Goal: Information Seeking & Learning: Check status

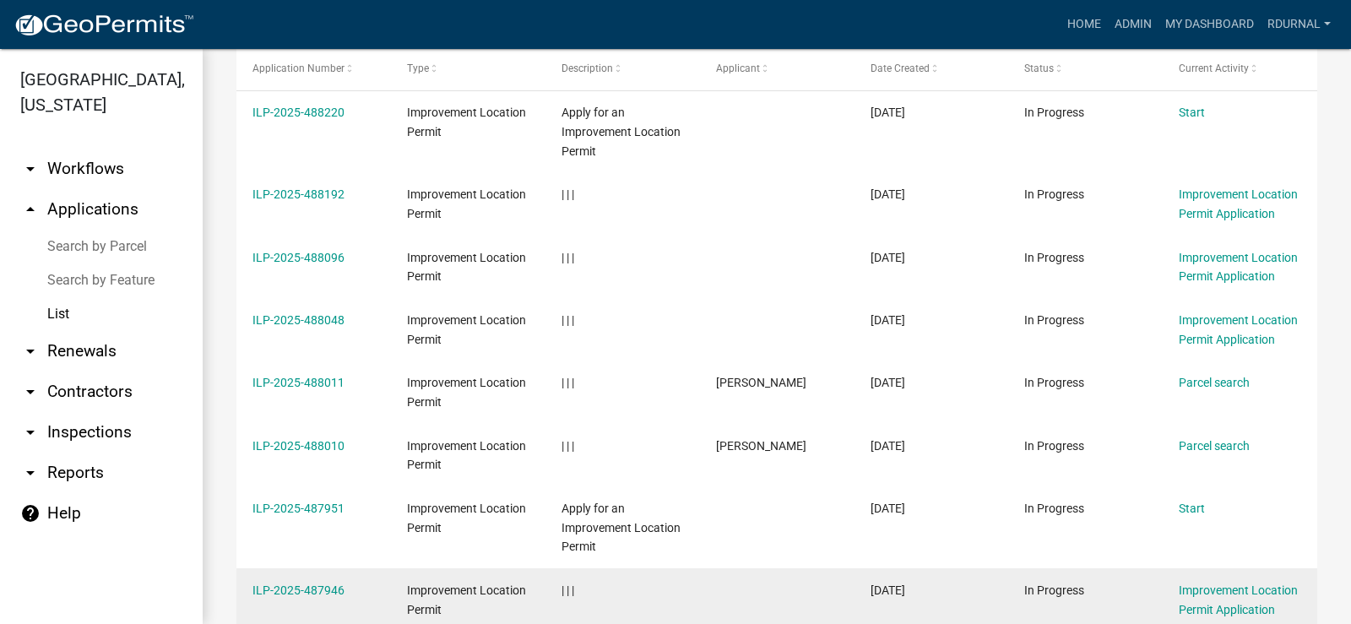
scroll to position [533, 0]
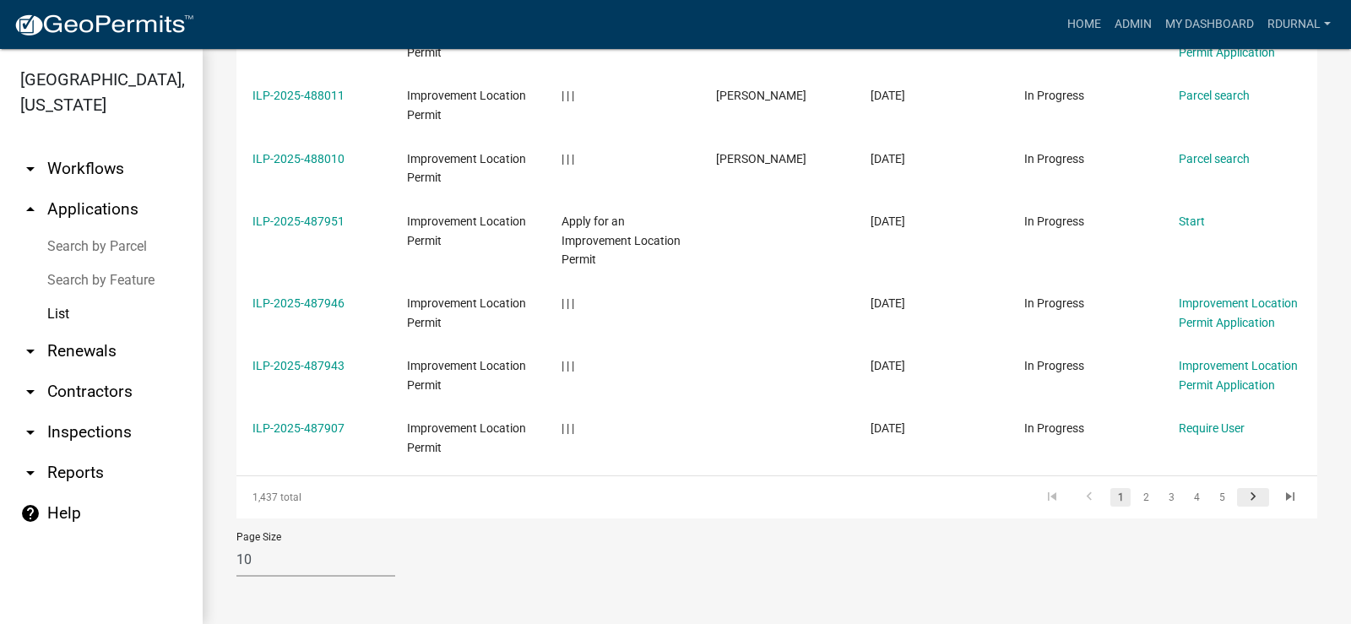
click at [1244, 502] on icon "go to next page" at bounding box center [1253, 499] width 22 height 20
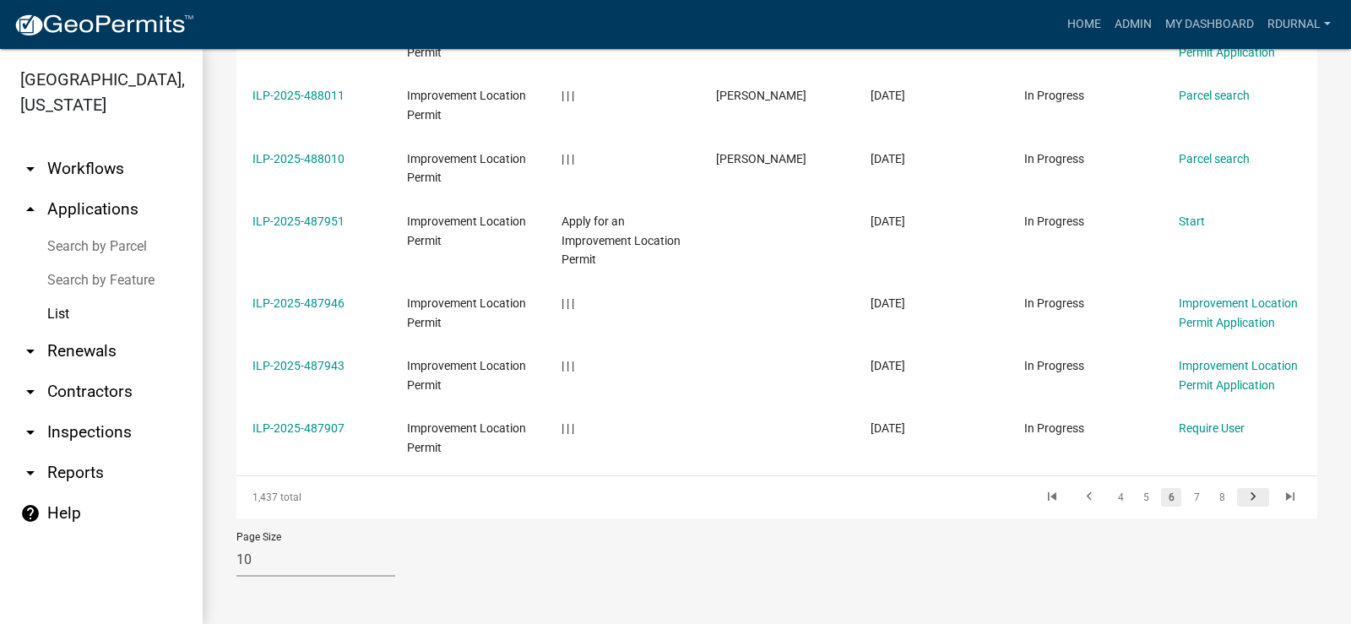
click at [1243, 501] on div "Application Number Type Description Applicant Date Created Status Current Activ…" at bounding box center [776, 140] width 1081 height 756
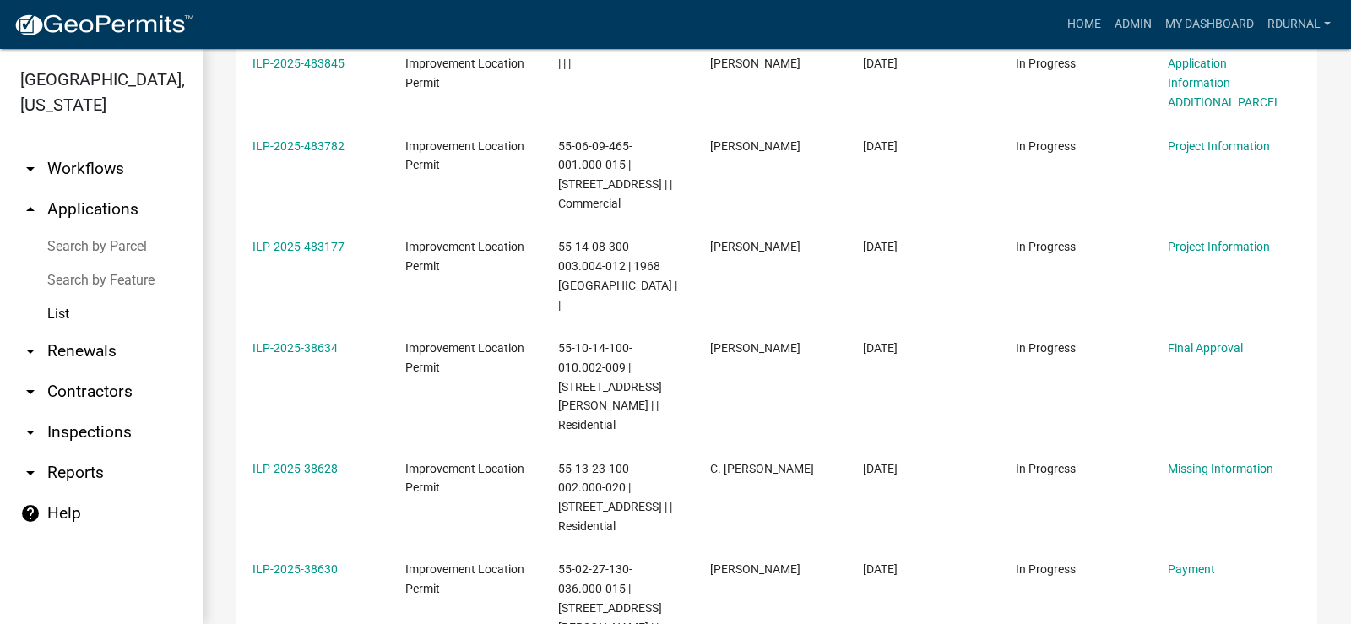
scroll to position [763, 0]
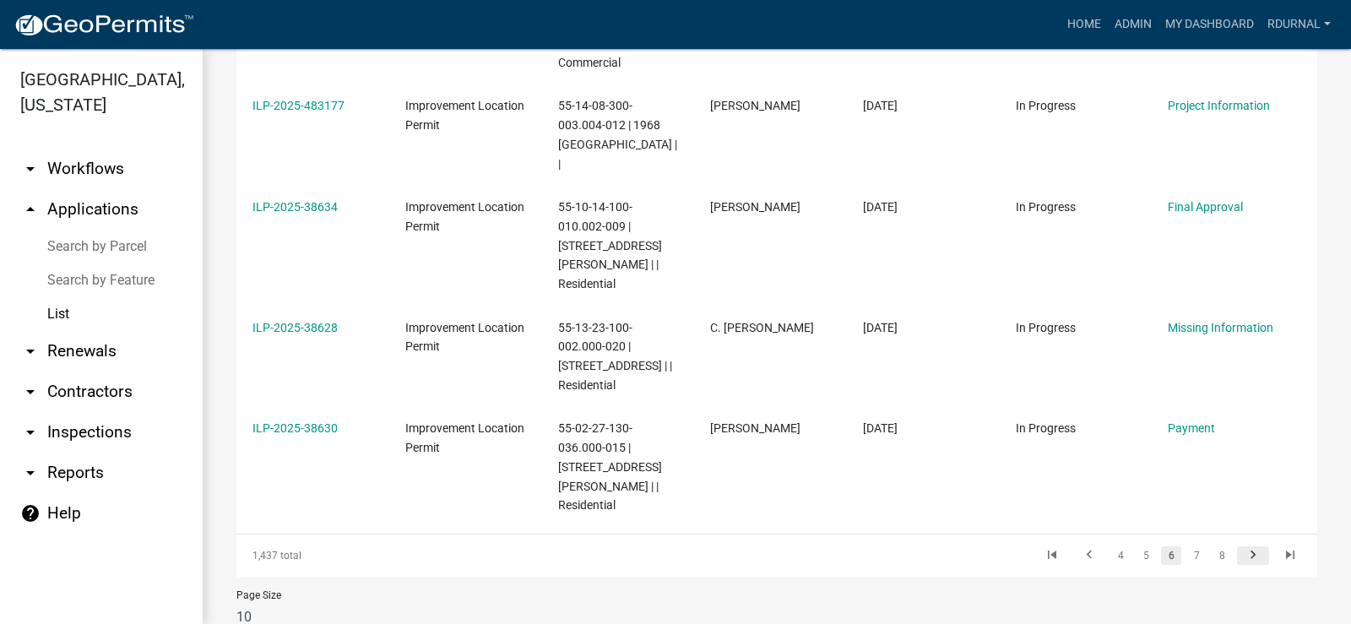
click at [1242, 547] on icon "go to next page" at bounding box center [1253, 557] width 22 height 20
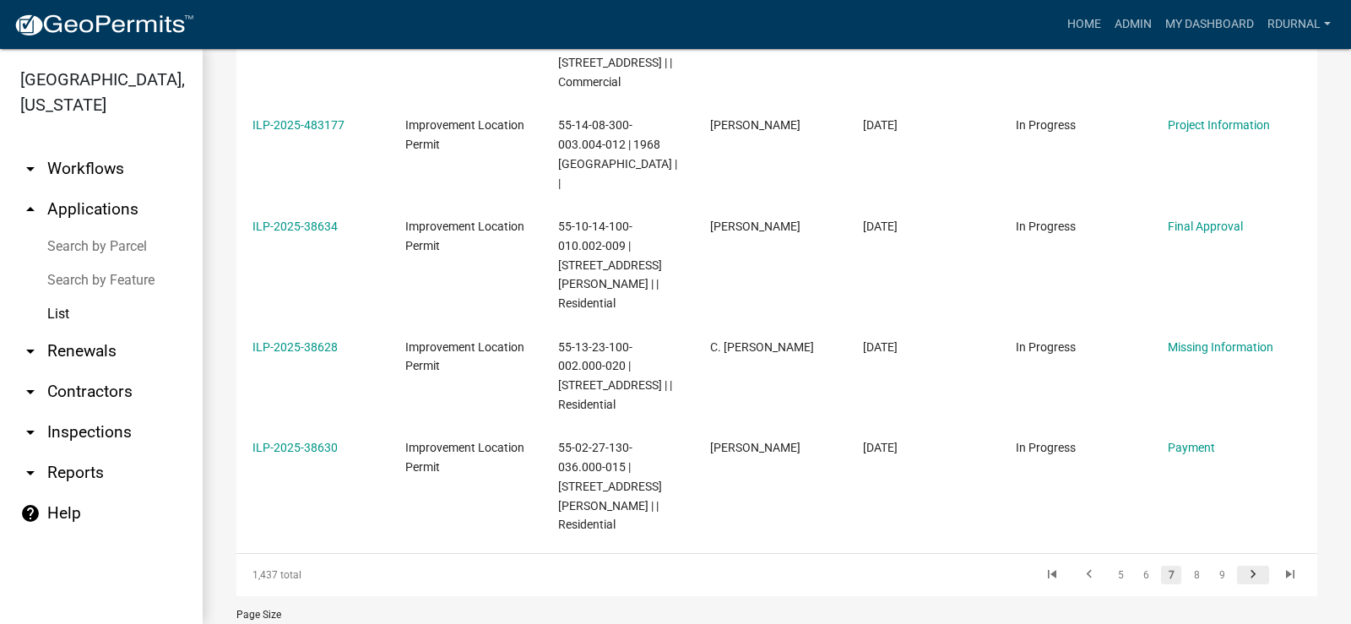
click at [1242, 566] on icon "go to next page" at bounding box center [1253, 576] width 22 height 20
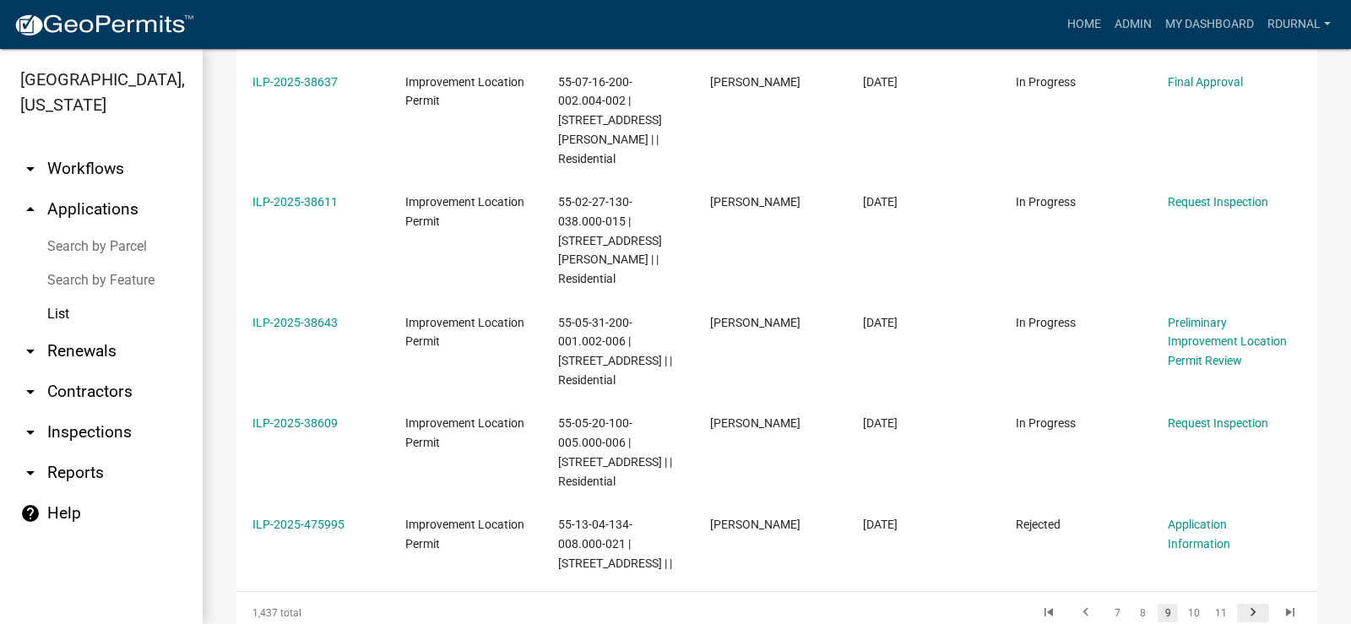
click at [1242, 604] on icon "go to next page" at bounding box center [1253, 614] width 22 height 20
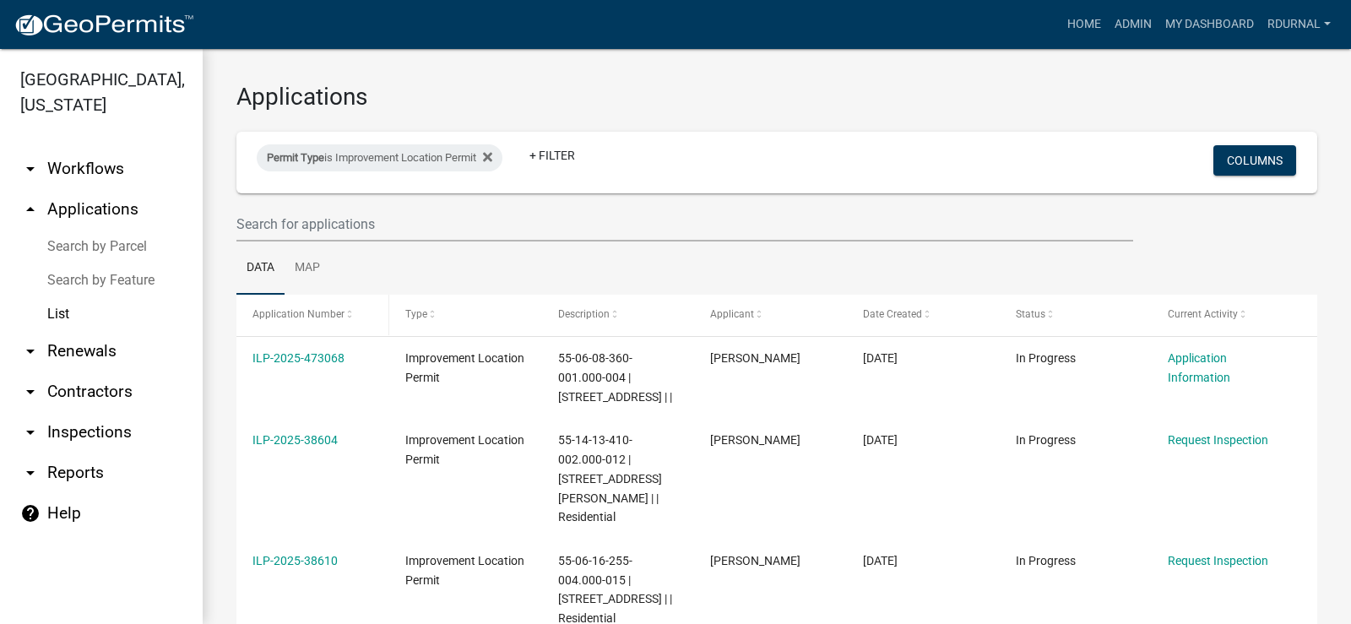
click at [366, 318] on div "Application Number" at bounding box center [312, 314] width 120 height 17
click at [344, 313] on span at bounding box center [349, 315] width 10 height 12
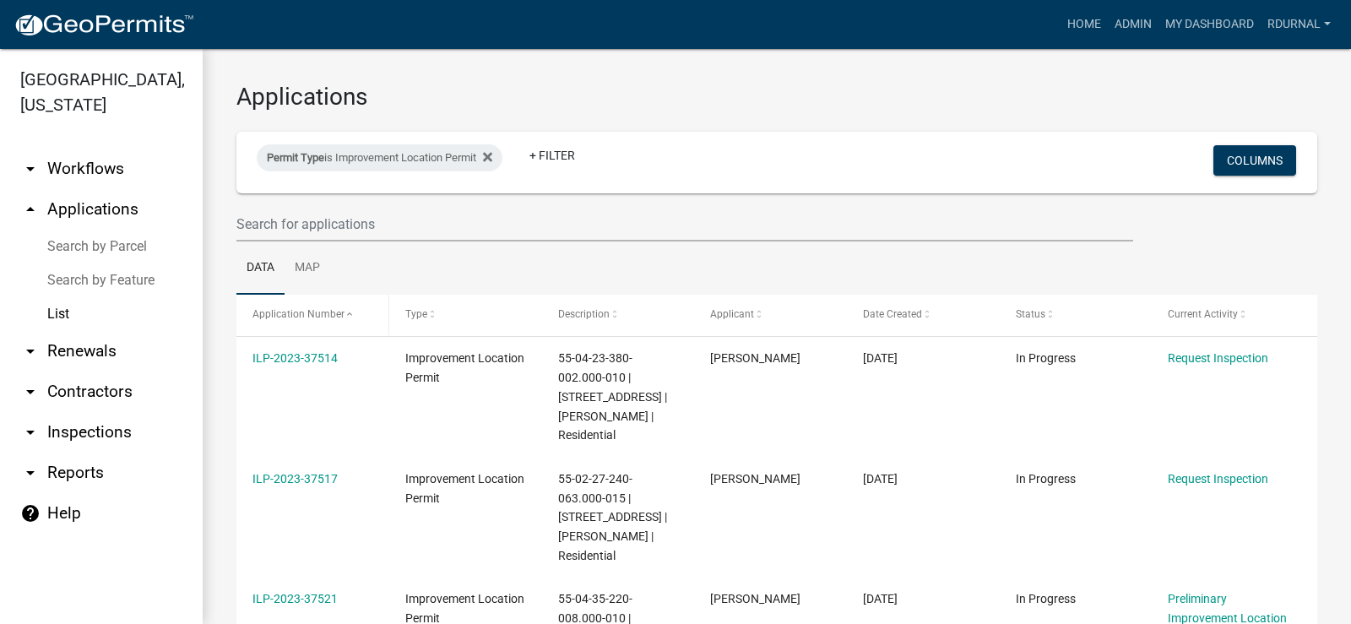
click at [346, 317] on span at bounding box center [349, 315] width 10 height 12
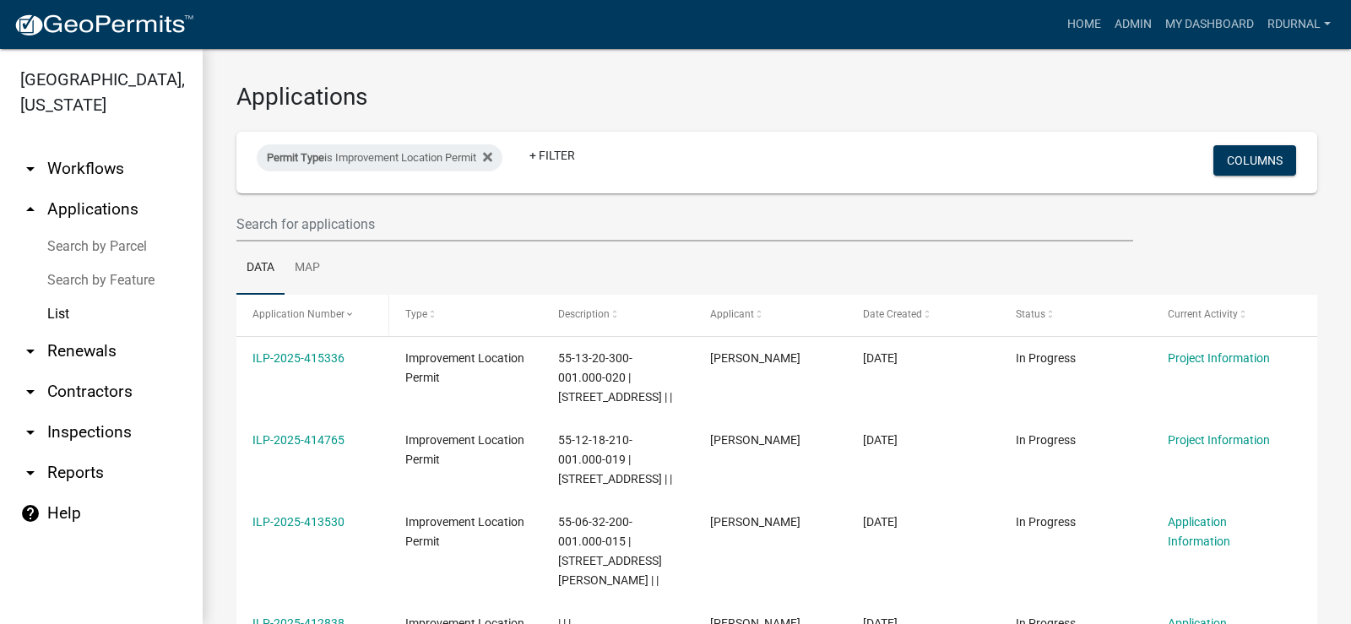
click at [344, 317] on span at bounding box center [349, 315] width 10 height 12
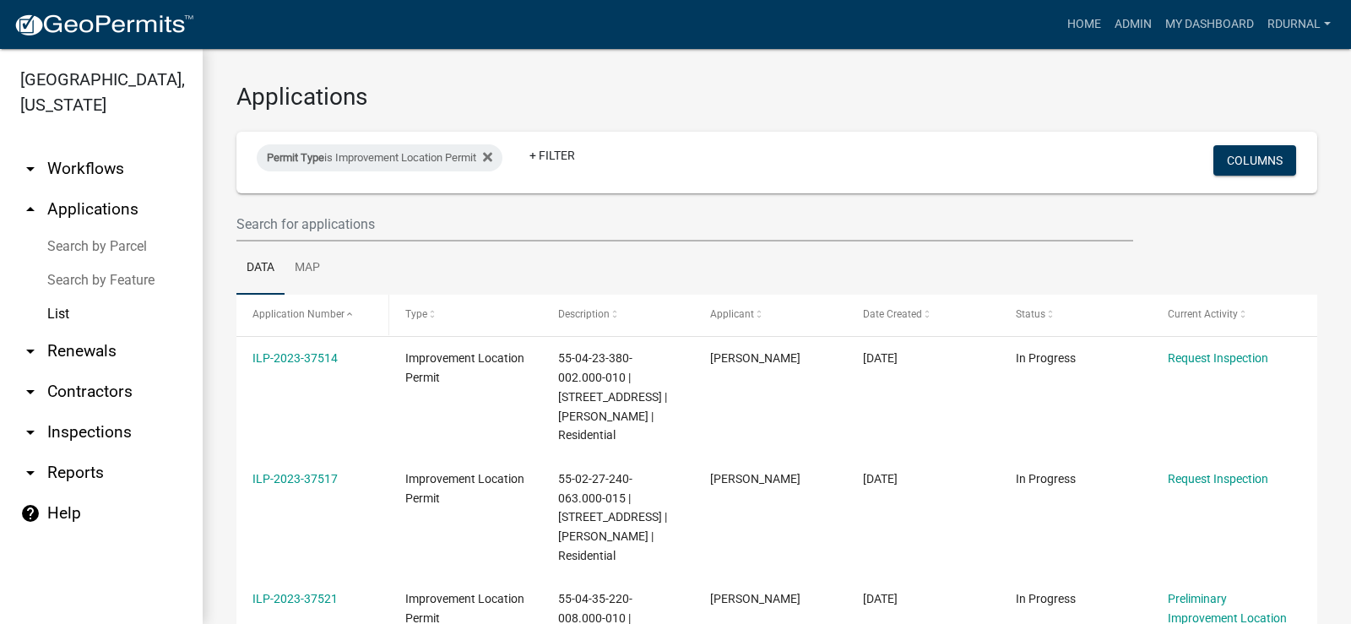
click at [344, 313] on span at bounding box center [349, 315] width 10 height 12
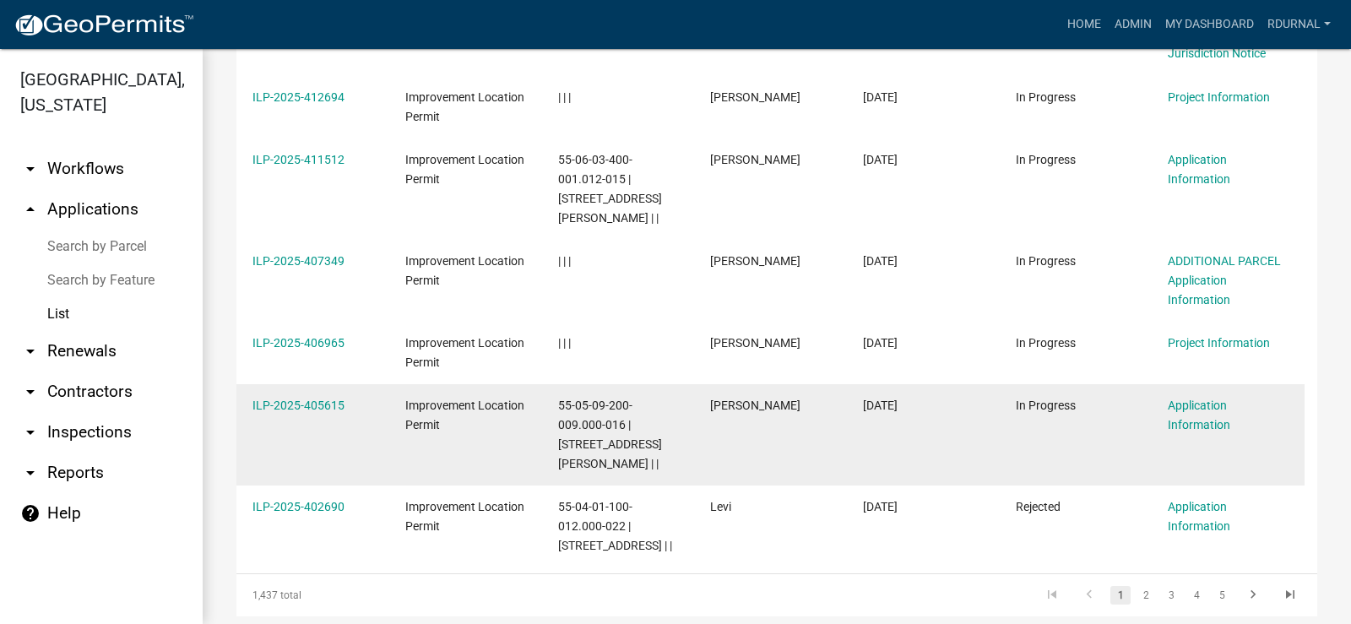
scroll to position [667, 0]
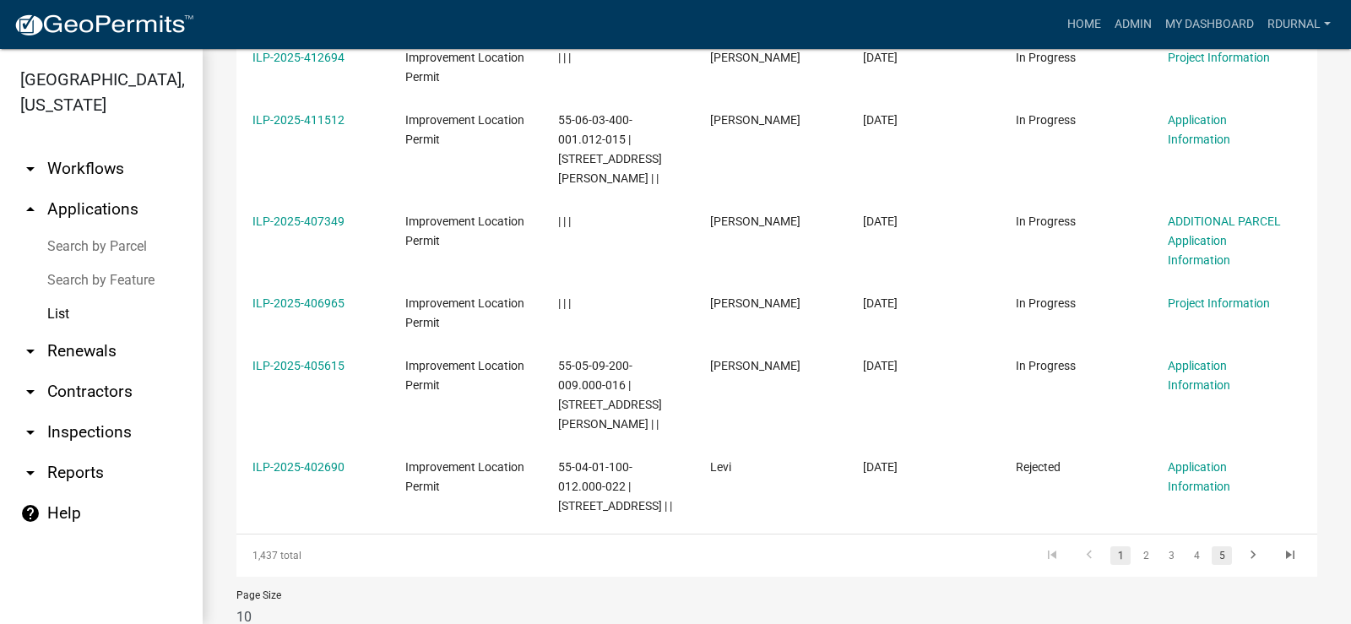
click at [1211, 546] on link "5" at bounding box center [1221, 555] width 20 height 19
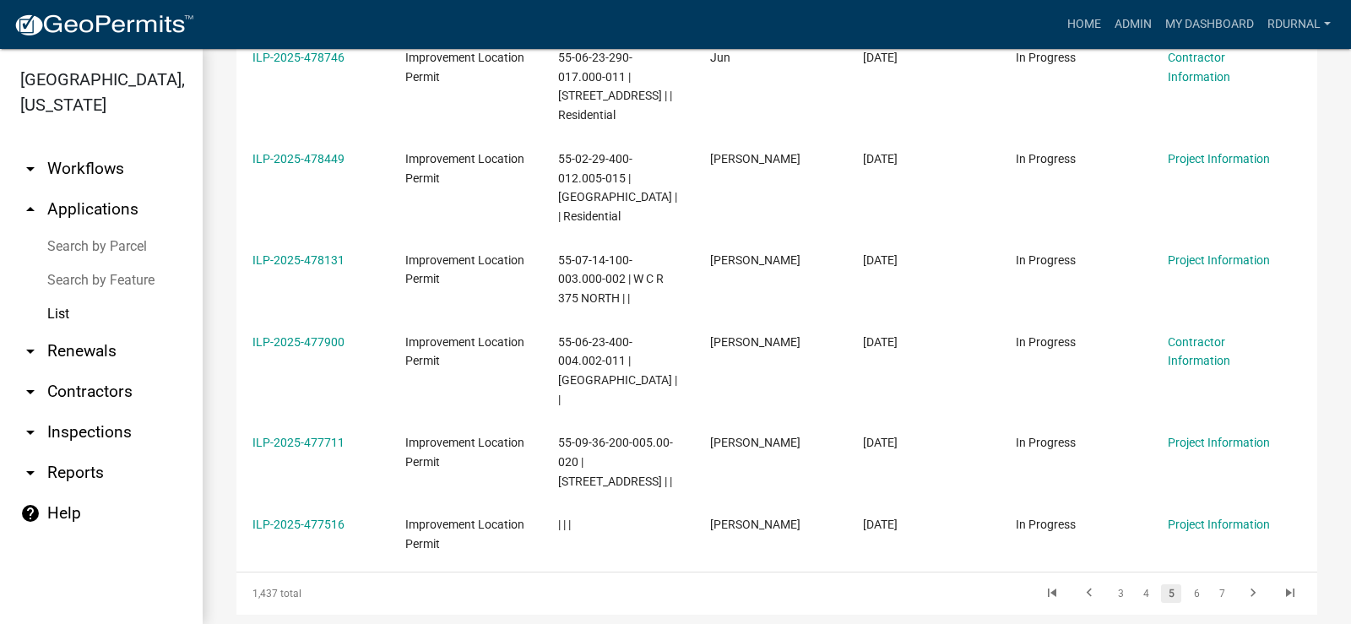
scroll to position [648, 0]
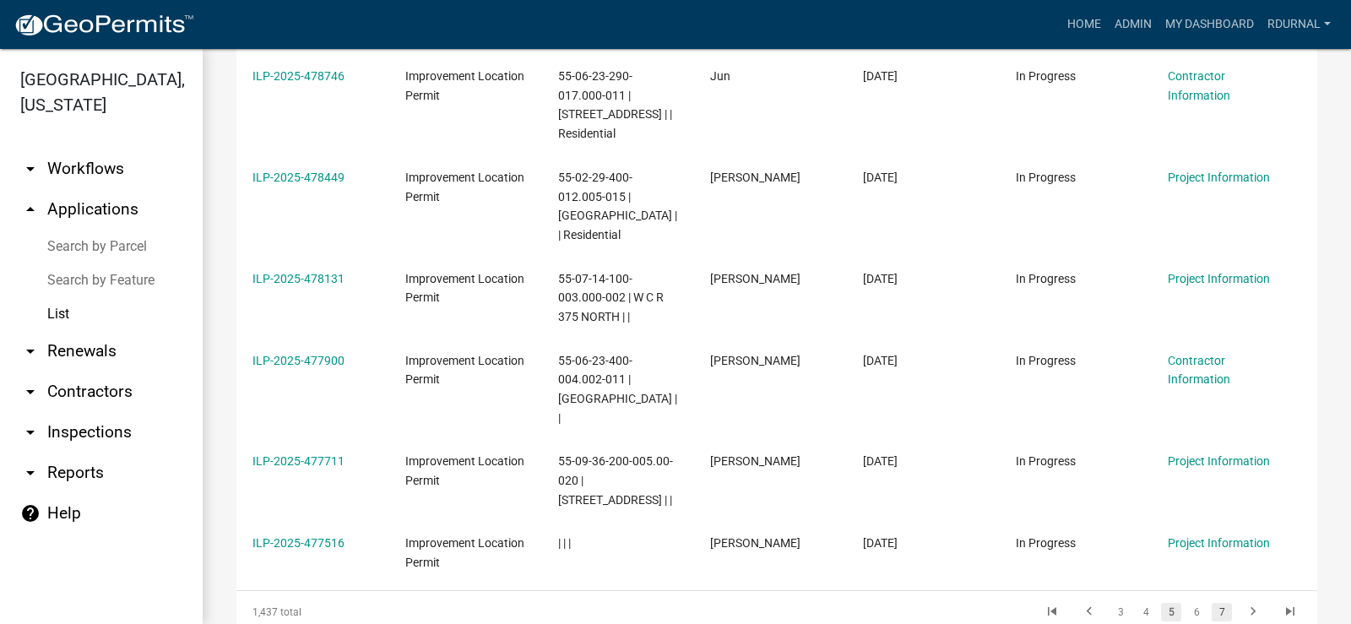
click at [1211, 603] on link "7" at bounding box center [1221, 612] width 20 height 19
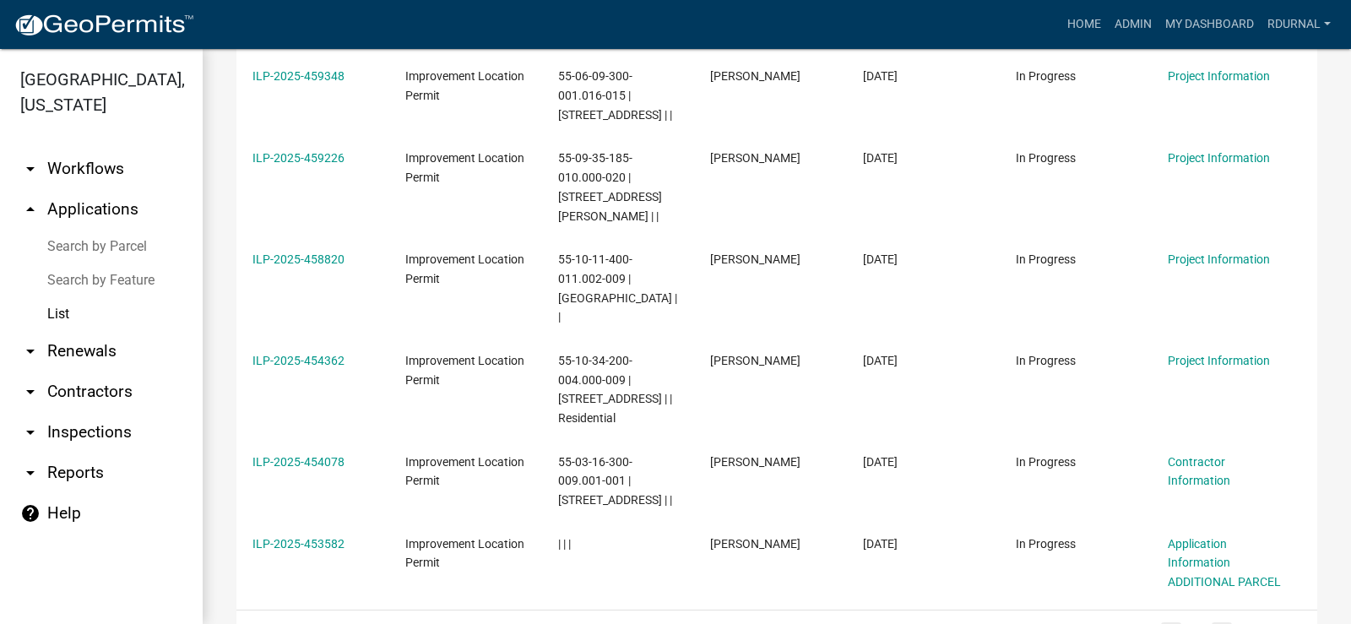
click at [1211, 622] on link "9" at bounding box center [1221, 631] width 20 height 19
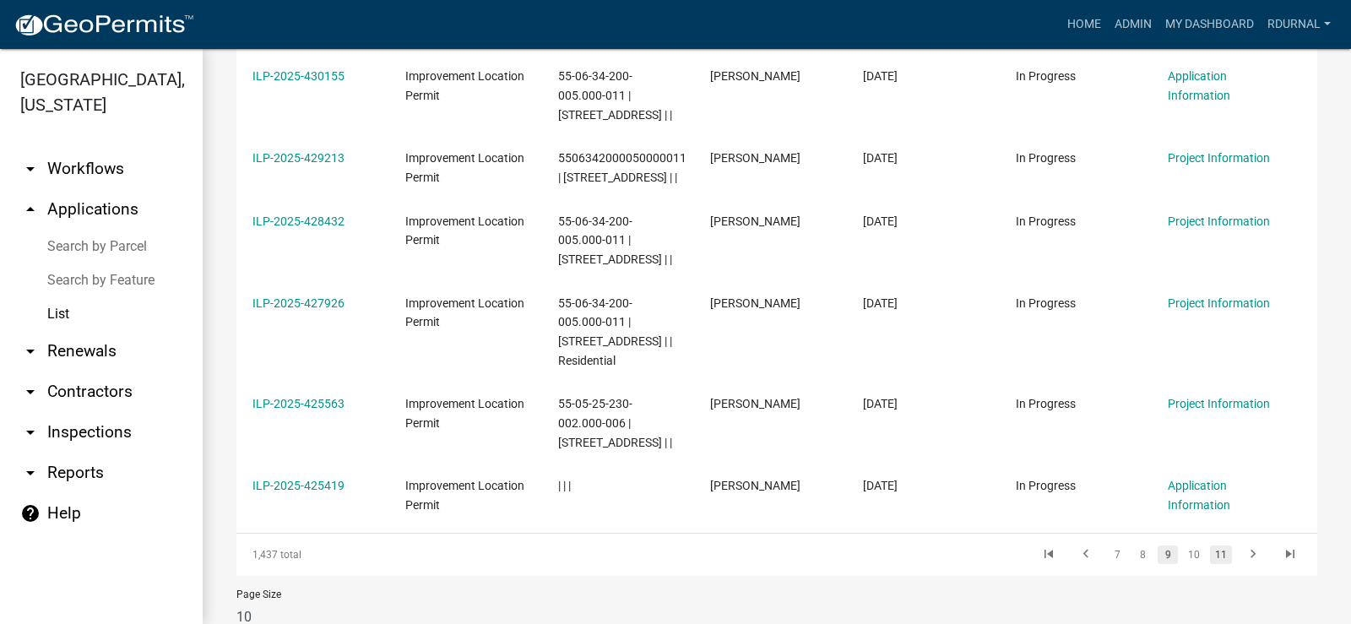
click at [1210, 545] on link "11" at bounding box center [1221, 554] width 22 height 19
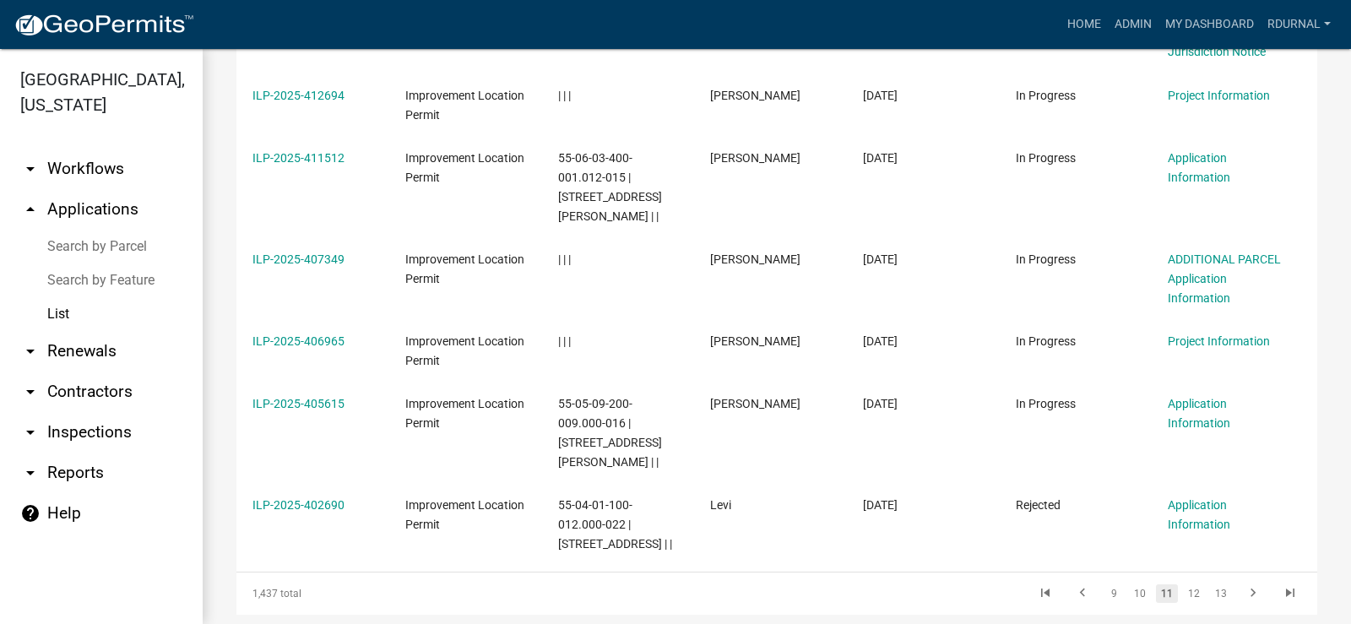
scroll to position [667, 0]
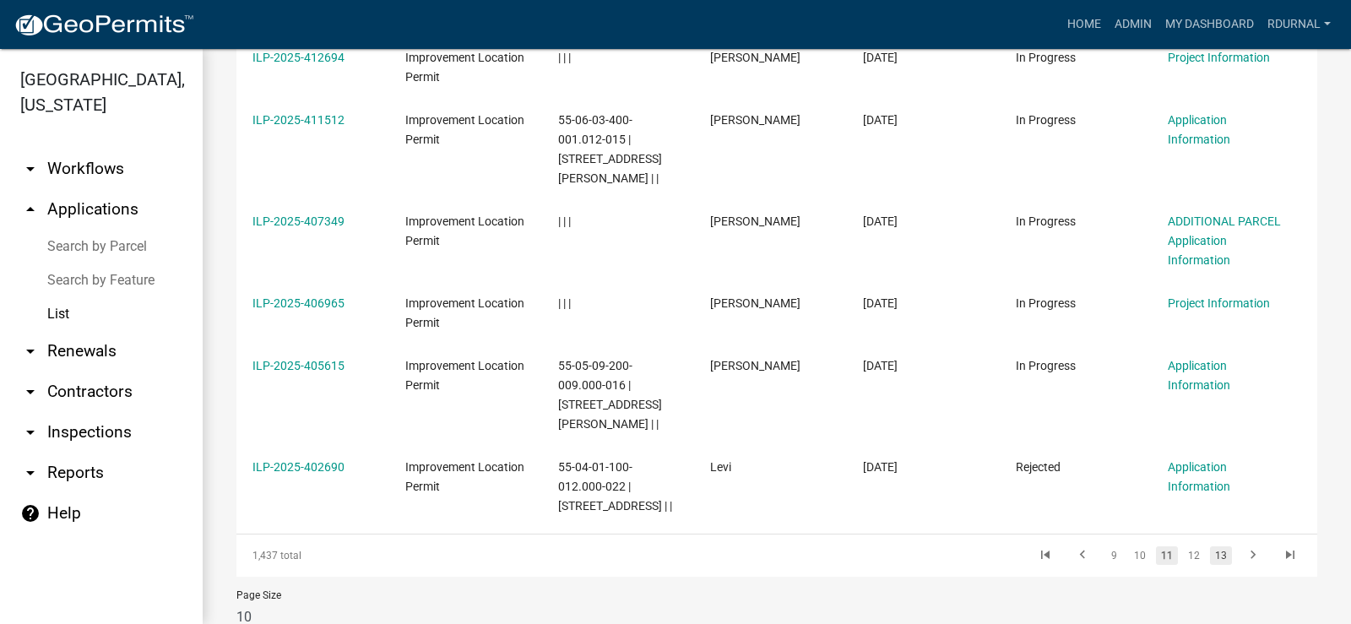
click at [1210, 546] on link "13" at bounding box center [1221, 555] width 22 height 19
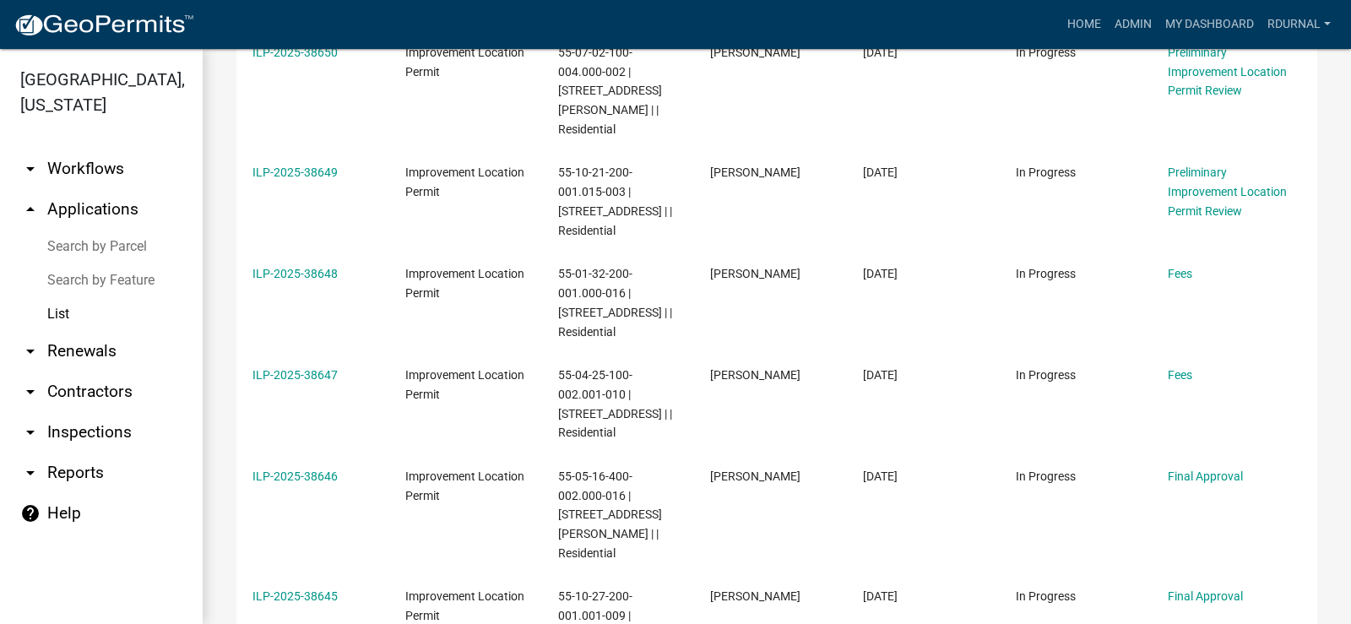
scroll to position [725, 0]
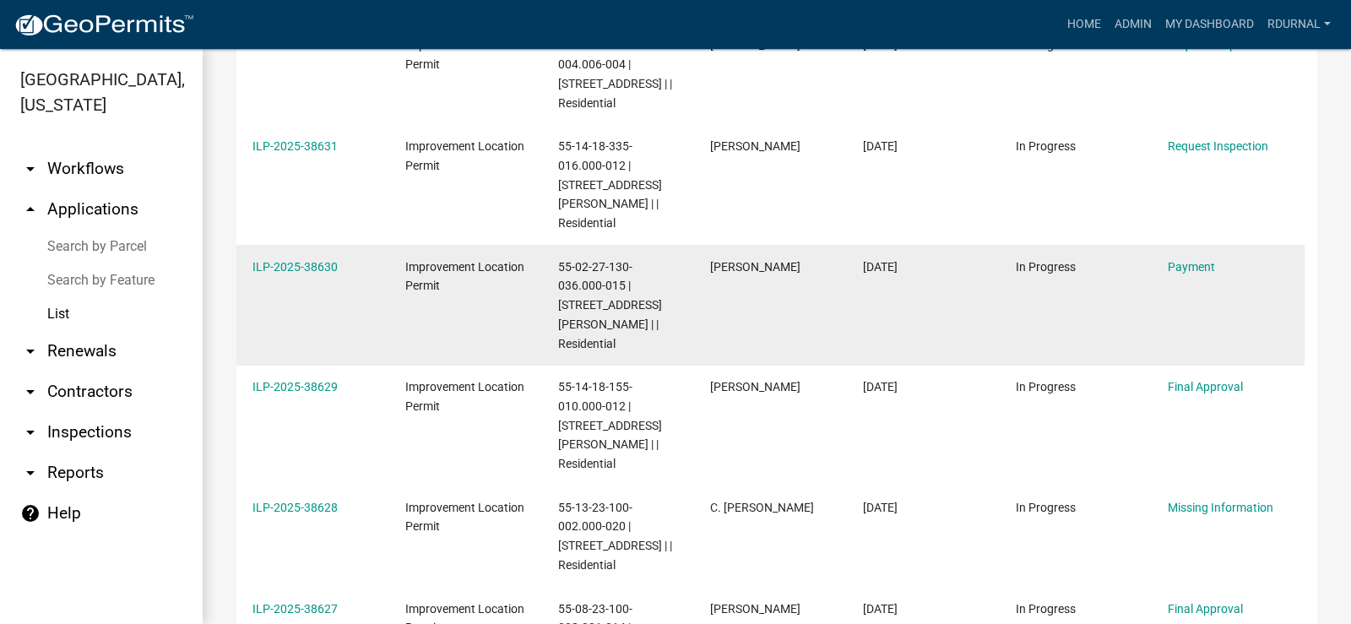
scroll to position [284, 0]
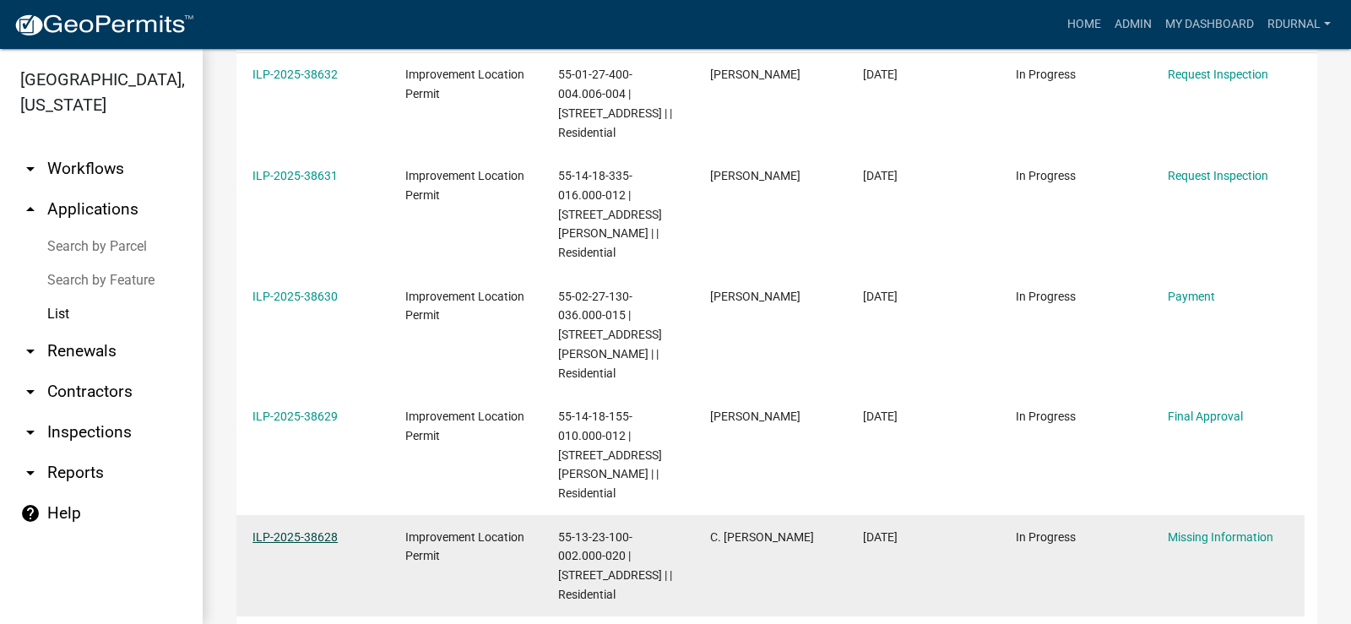
click at [329, 530] on link "ILP-2025-38628" at bounding box center [294, 537] width 85 height 14
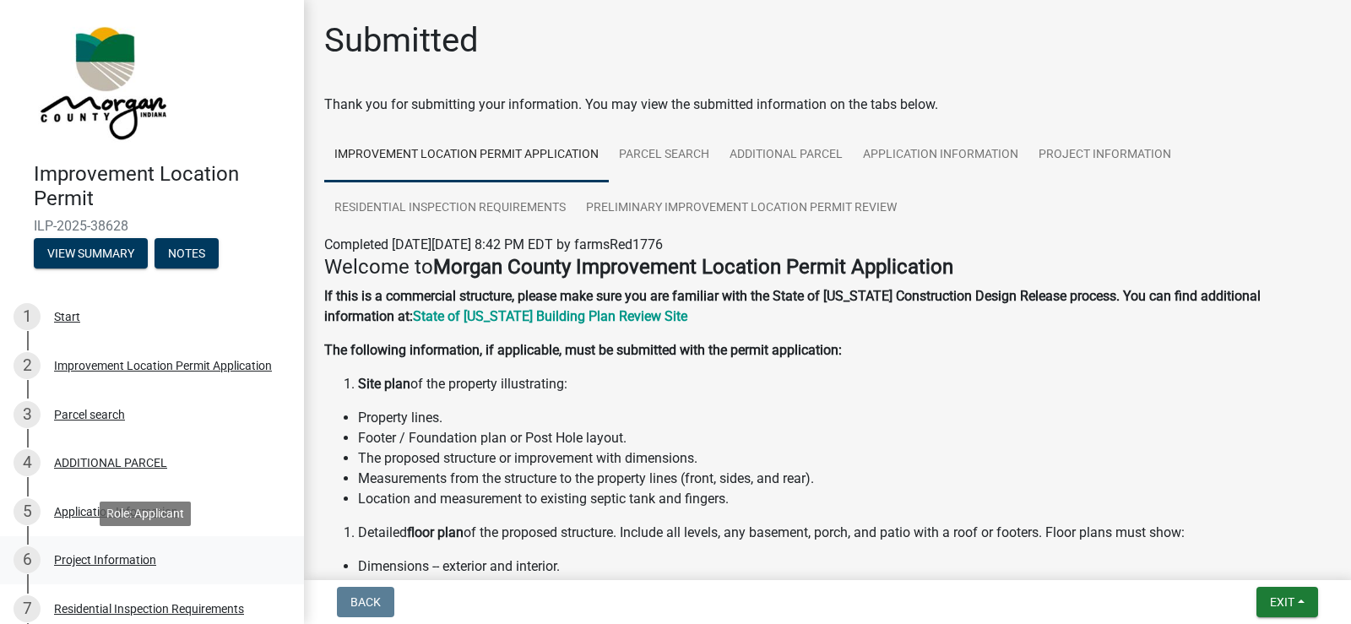
click at [138, 556] on div "Project Information" at bounding box center [105, 560] width 102 height 12
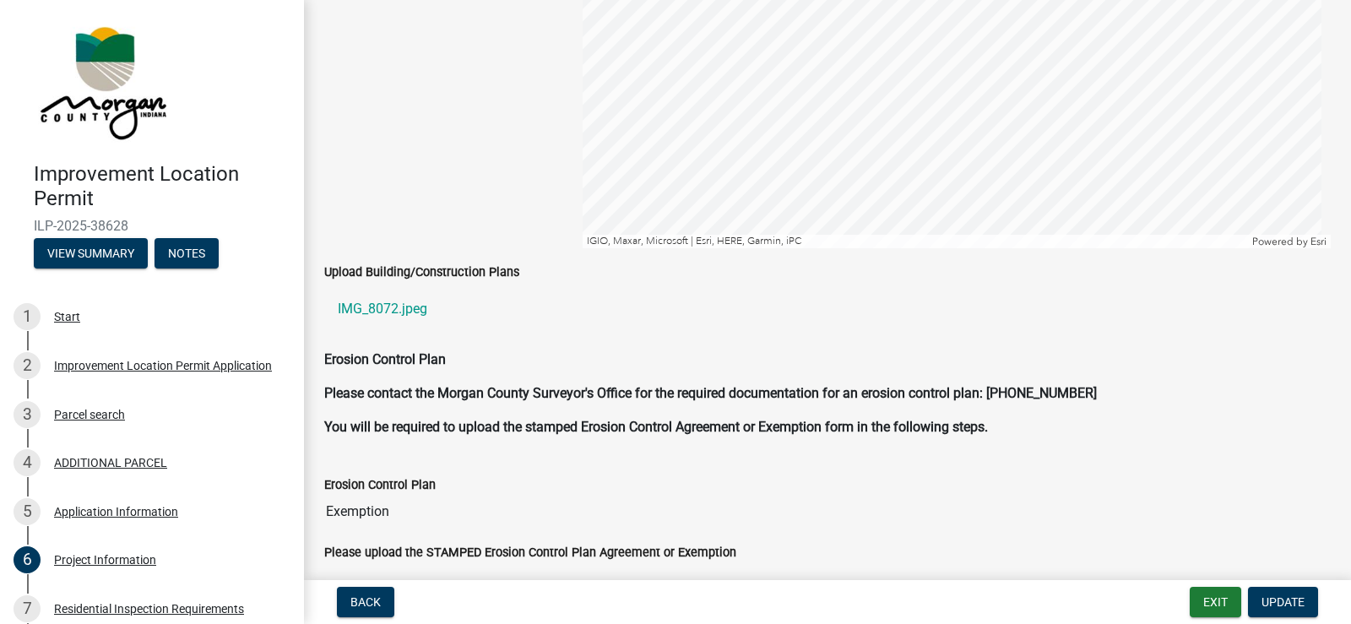
scroll to position [3292, 0]
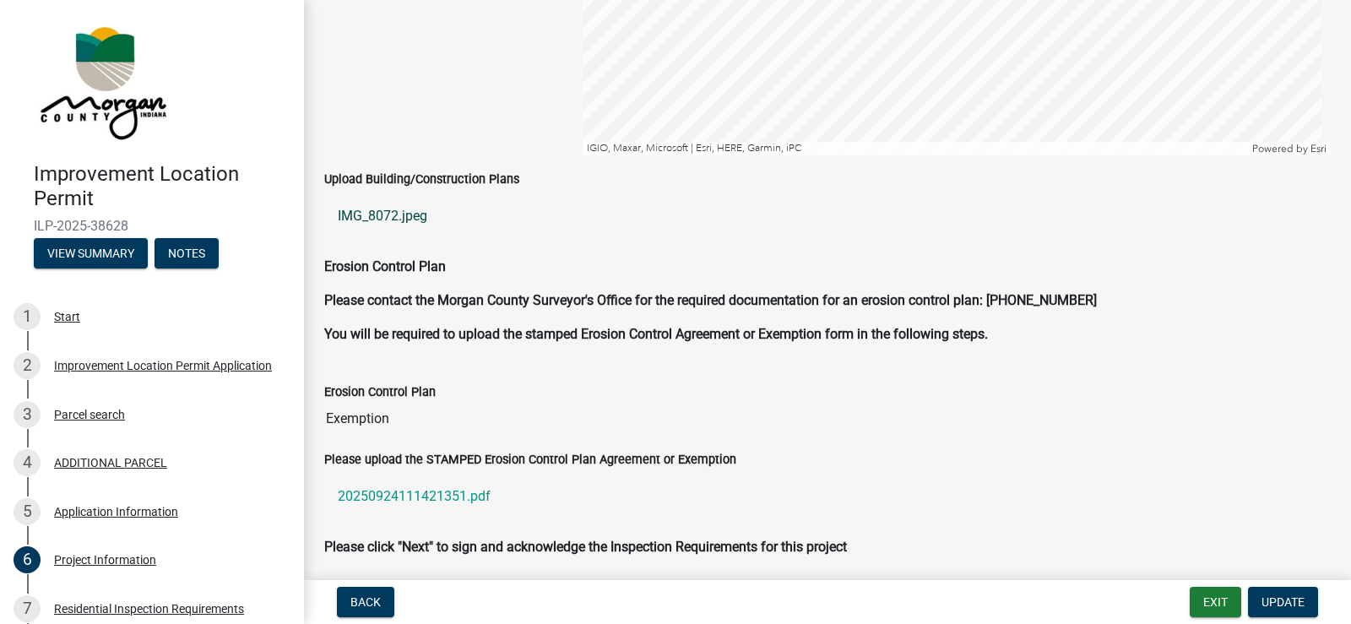
click at [414, 215] on link "IMG_8072.jpeg" at bounding box center [827, 216] width 1006 height 41
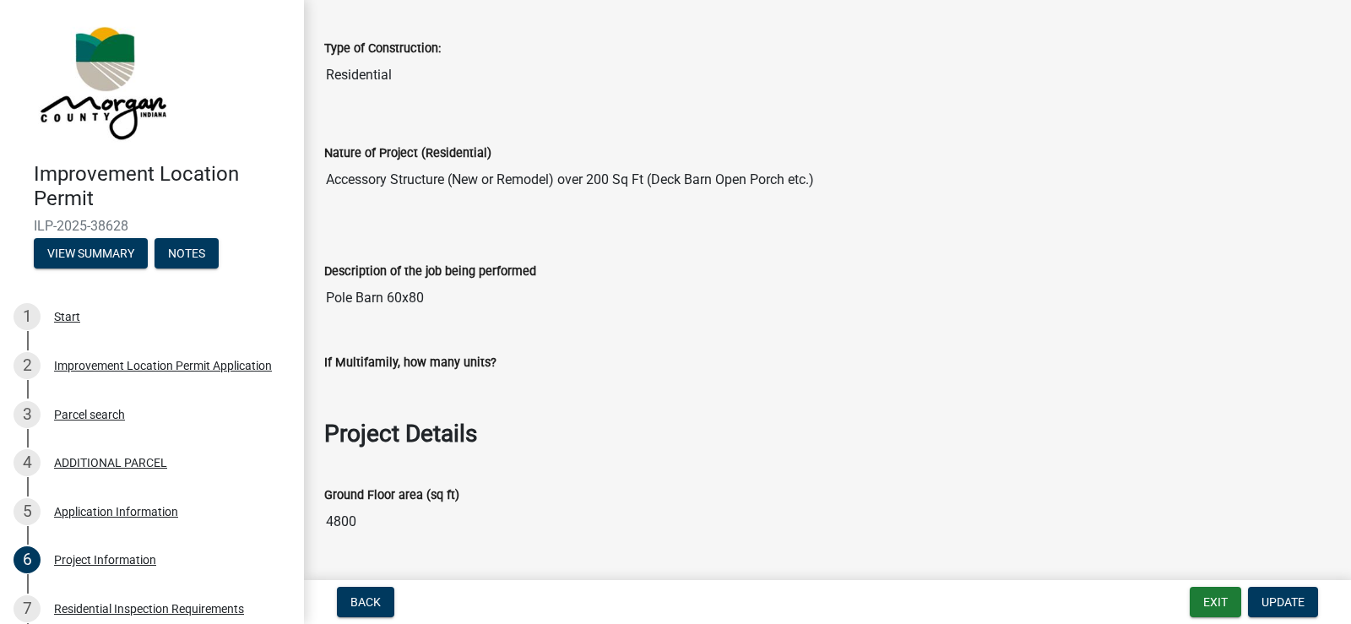
scroll to position [169, 0]
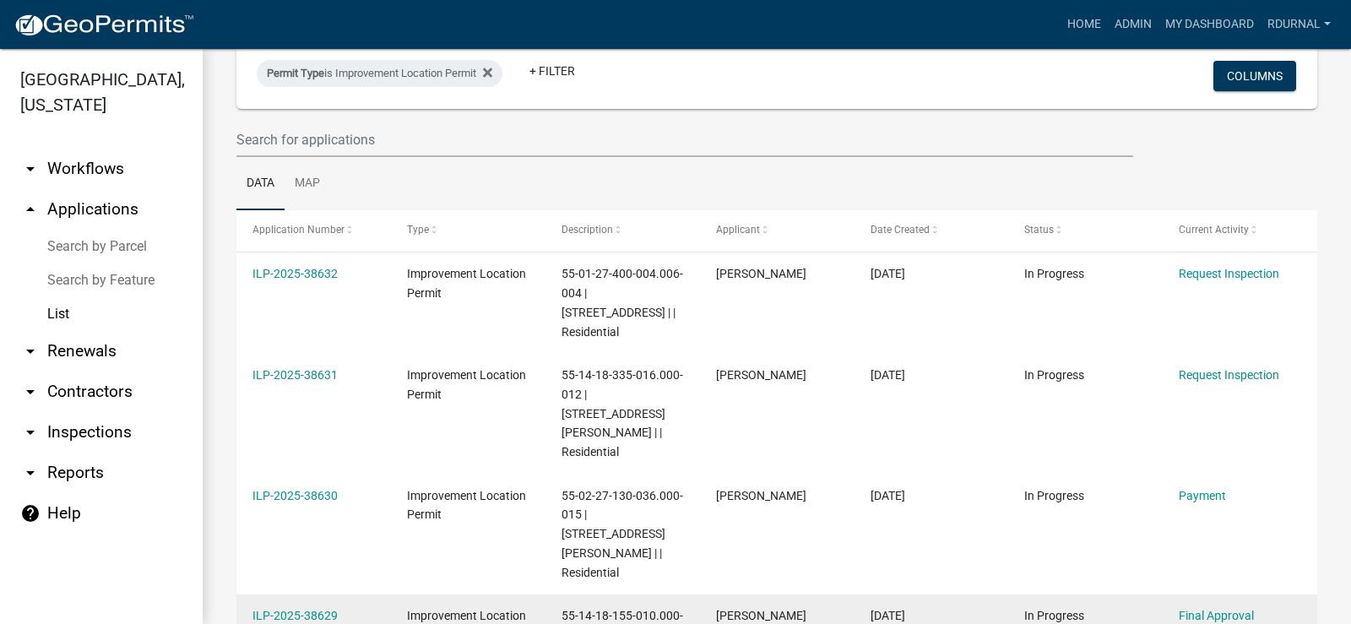
scroll to position [169, 0]
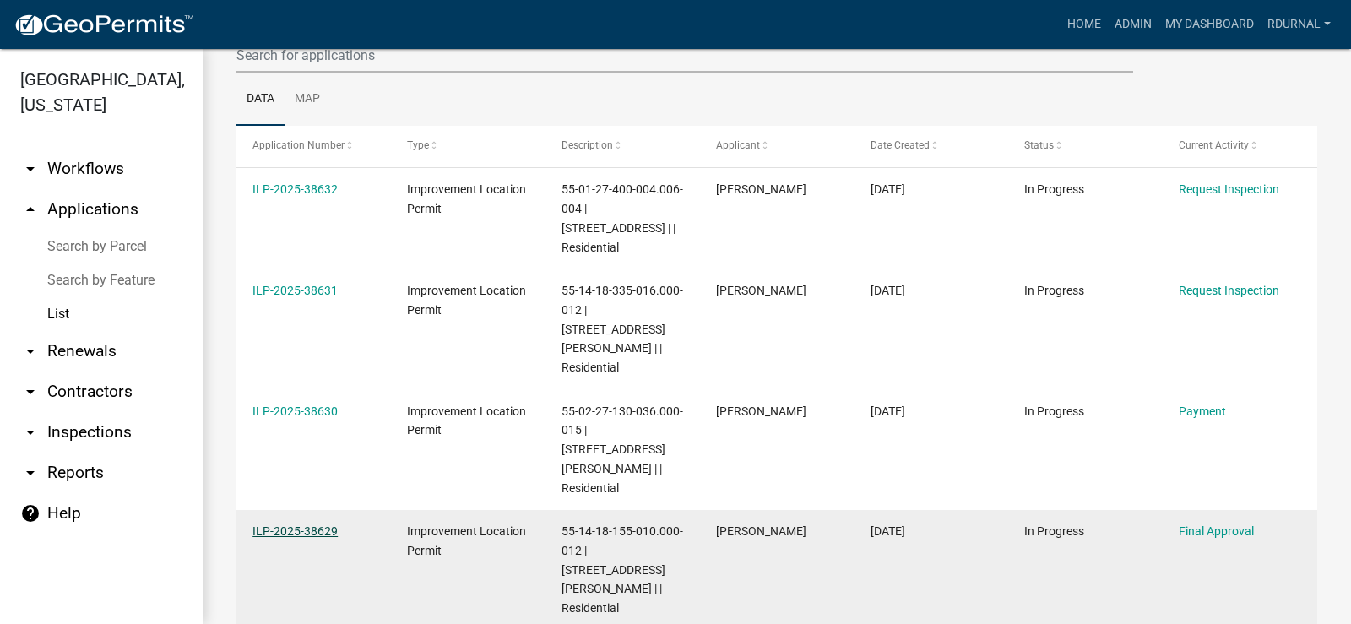
click at [326, 524] on link "ILP-2025-38629" at bounding box center [294, 531] width 85 height 14
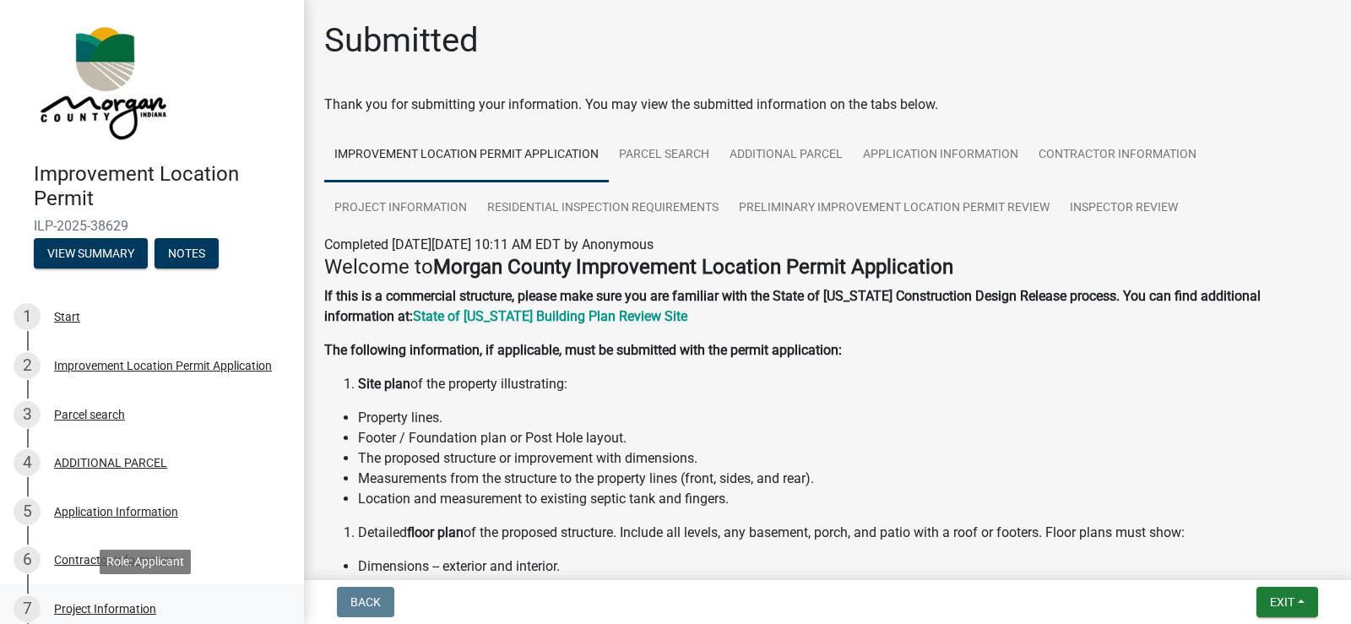
click at [117, 609] on div "Project Information" at bounding box center [105, 609] width 102 height 12
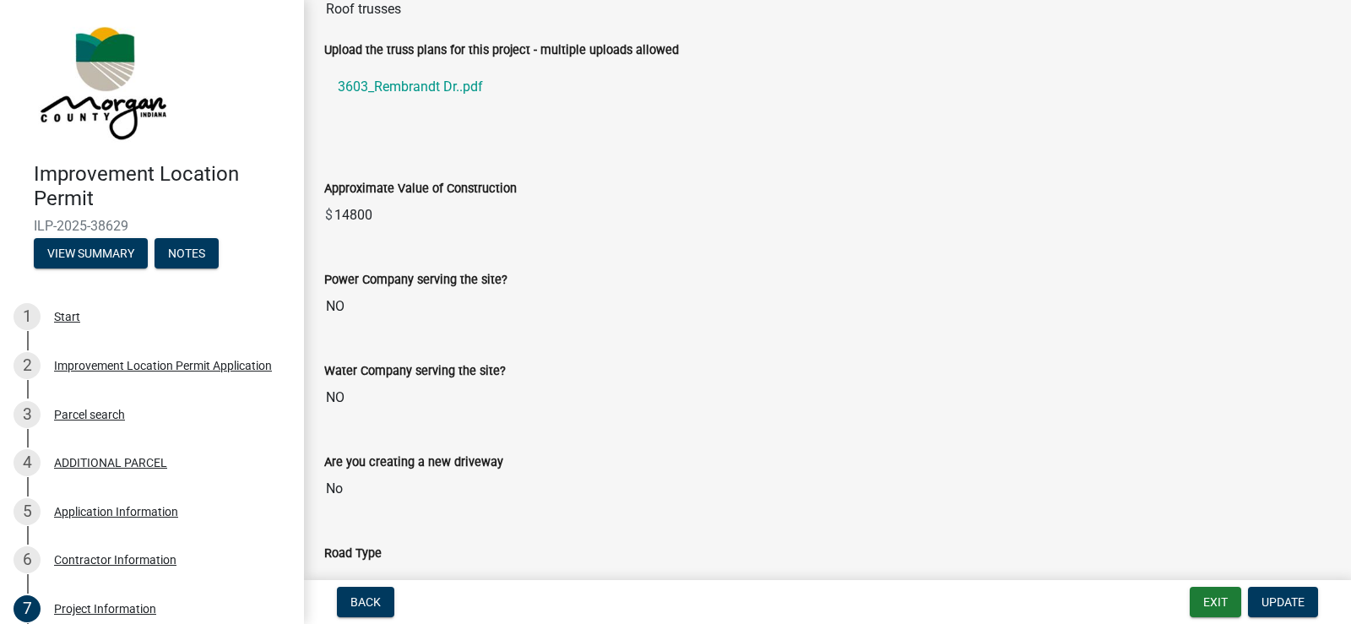
scroll to position [1604, 0]
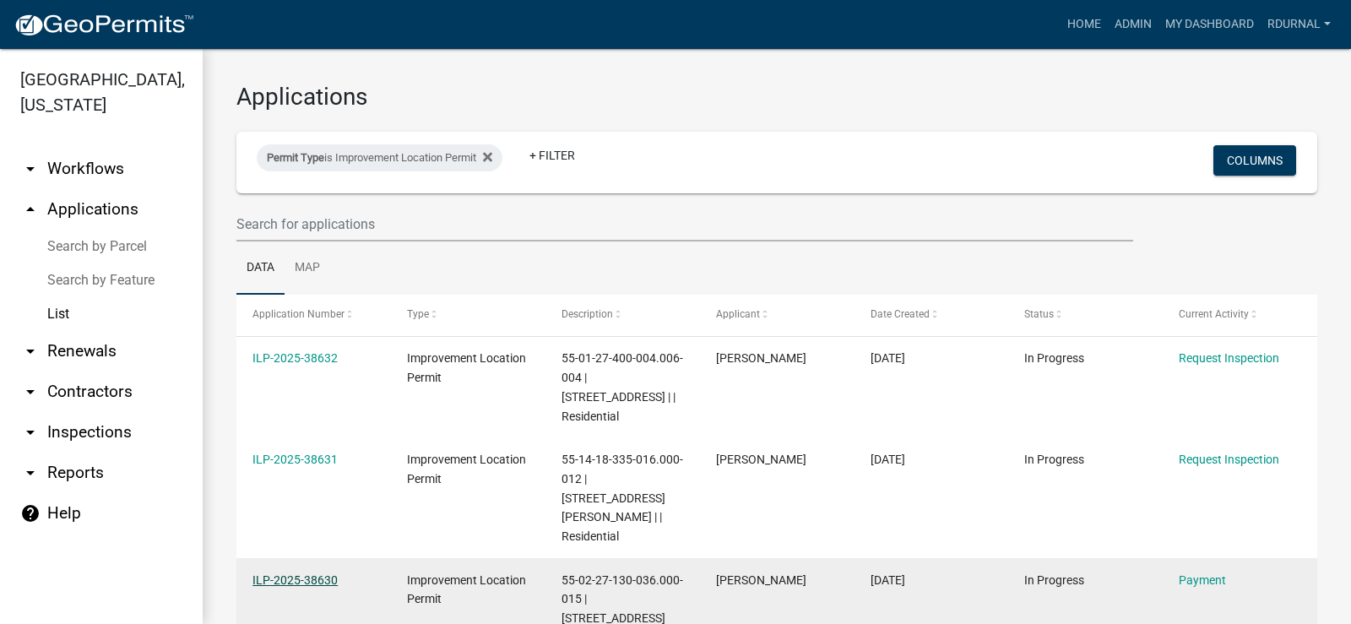
click at [298, 573] on link "ILP-2025-38630" at bounding box center [294, 580] width 85 height 14
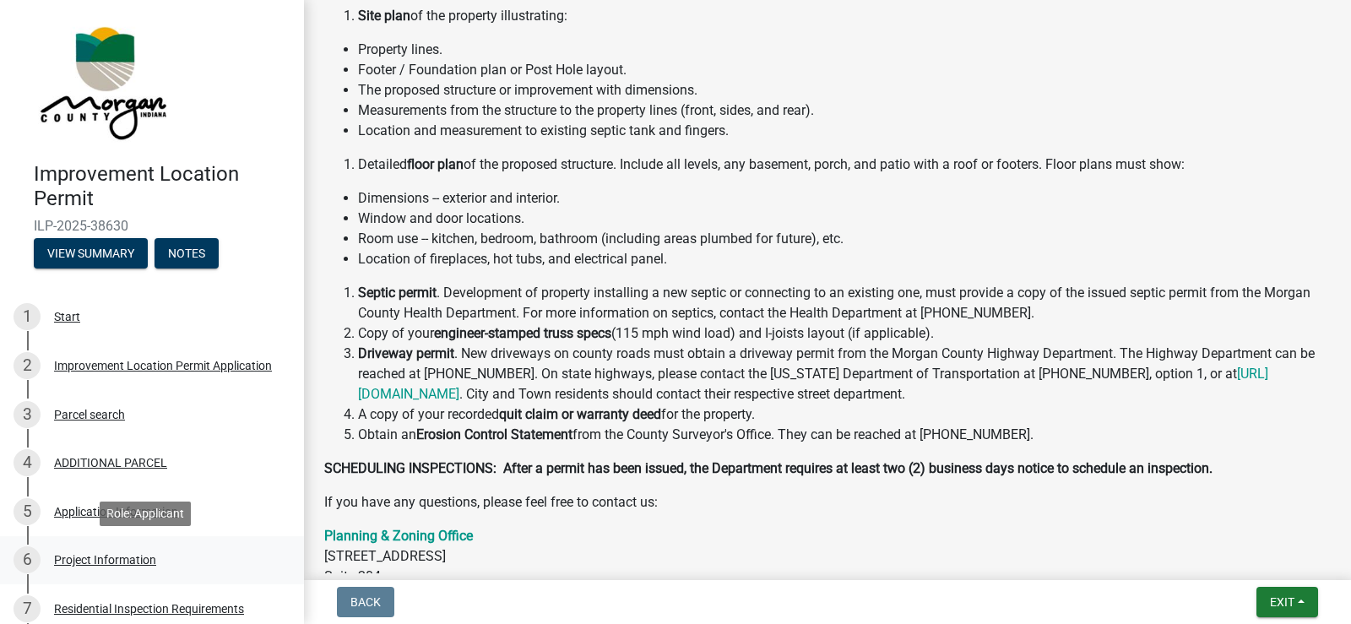
scroll to position [422, 0]
click at [106, 561] on div "Project Information" at bounding box center [105, 560] width 102 height 12
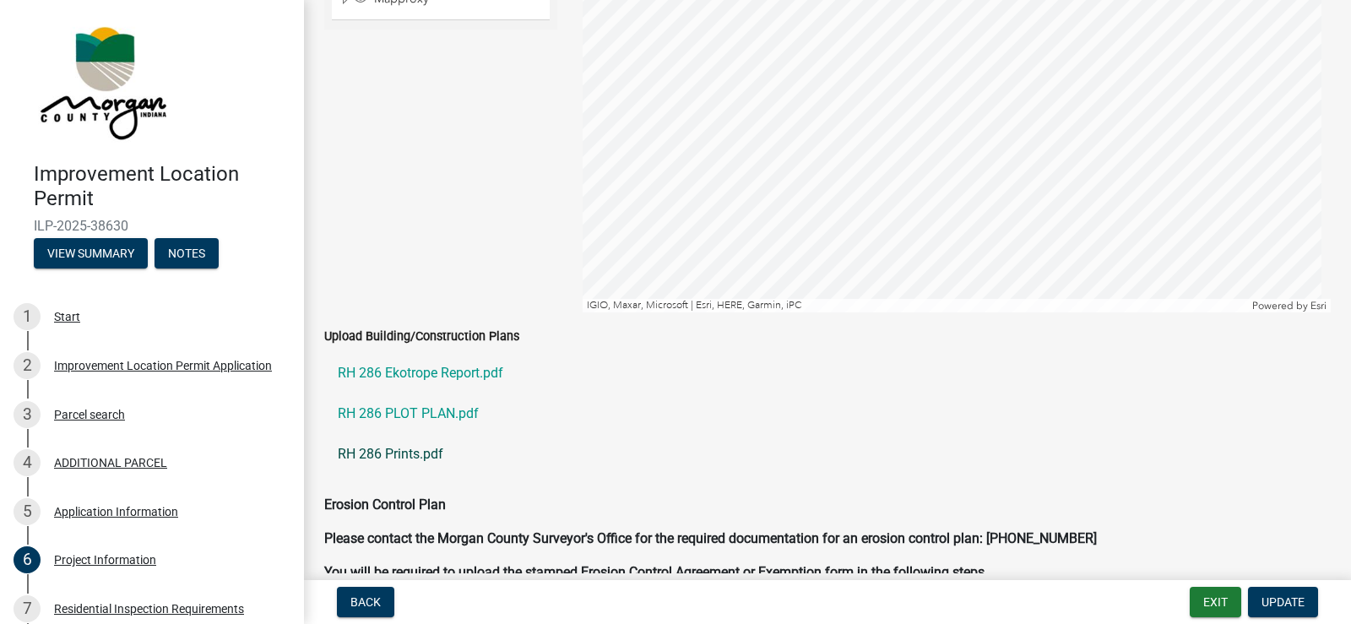
scroll to position [3546, 0]
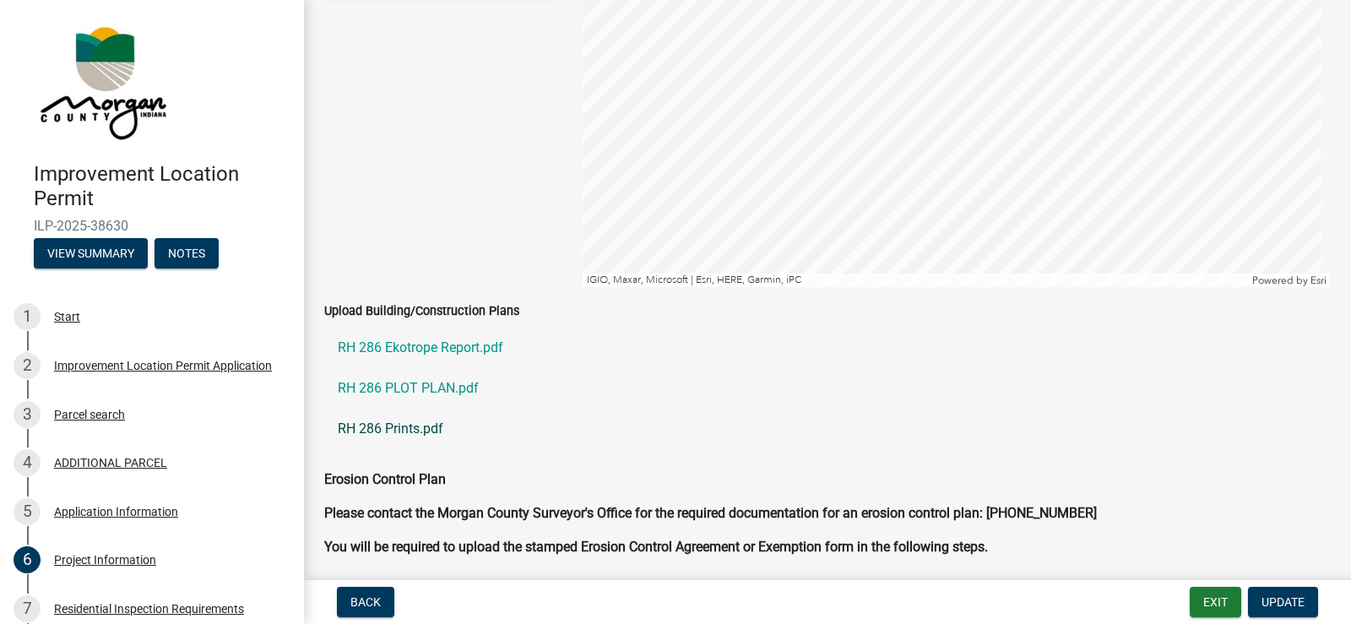
click at [409, 425] on link "RH 286 Prints.pdf" at bounding box center [827, 429] width 1006 height 41
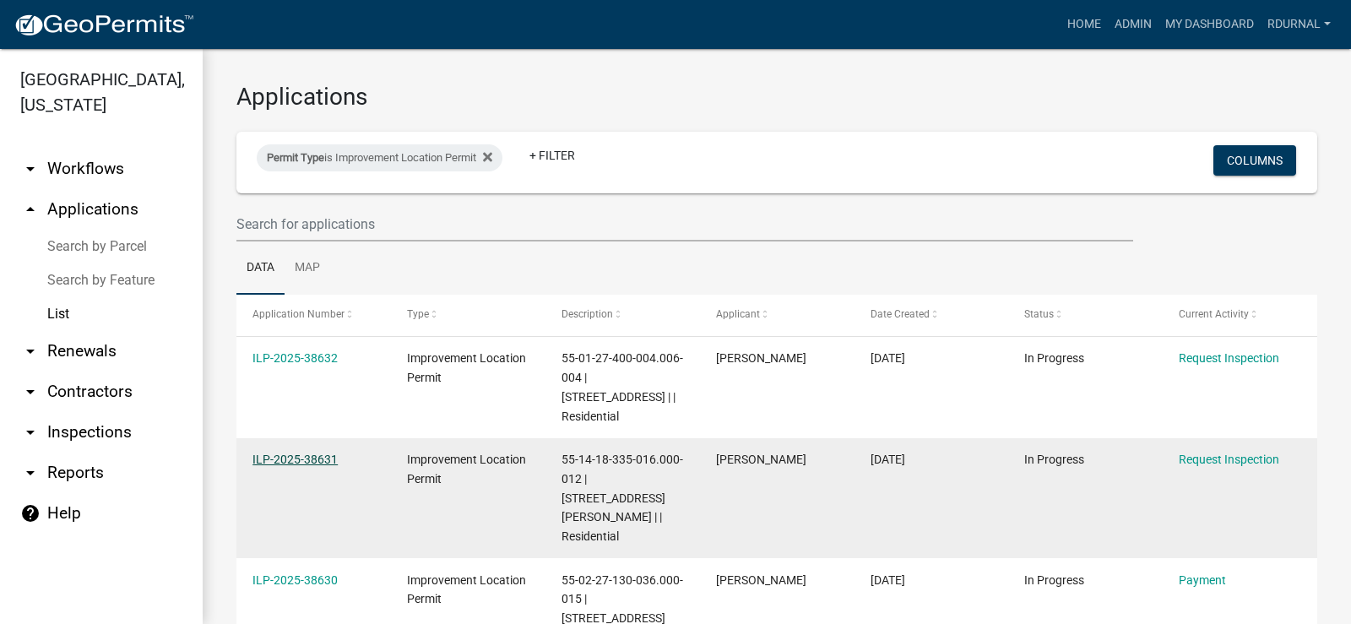
click at [334, 462] on link "ILP-2025-38631" at bounding box center [294, 459] width 85 height 14
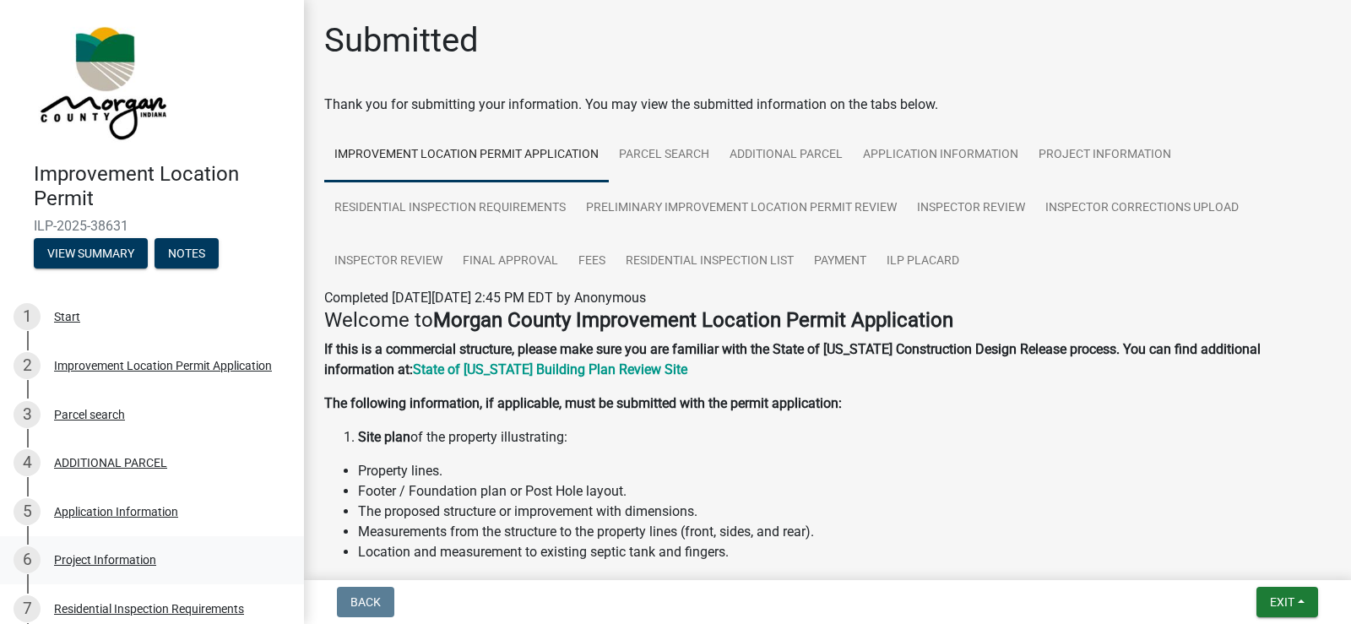
click at [107, 560] on div "Project Information" at bounding box center [105, 560] width 102 height 12
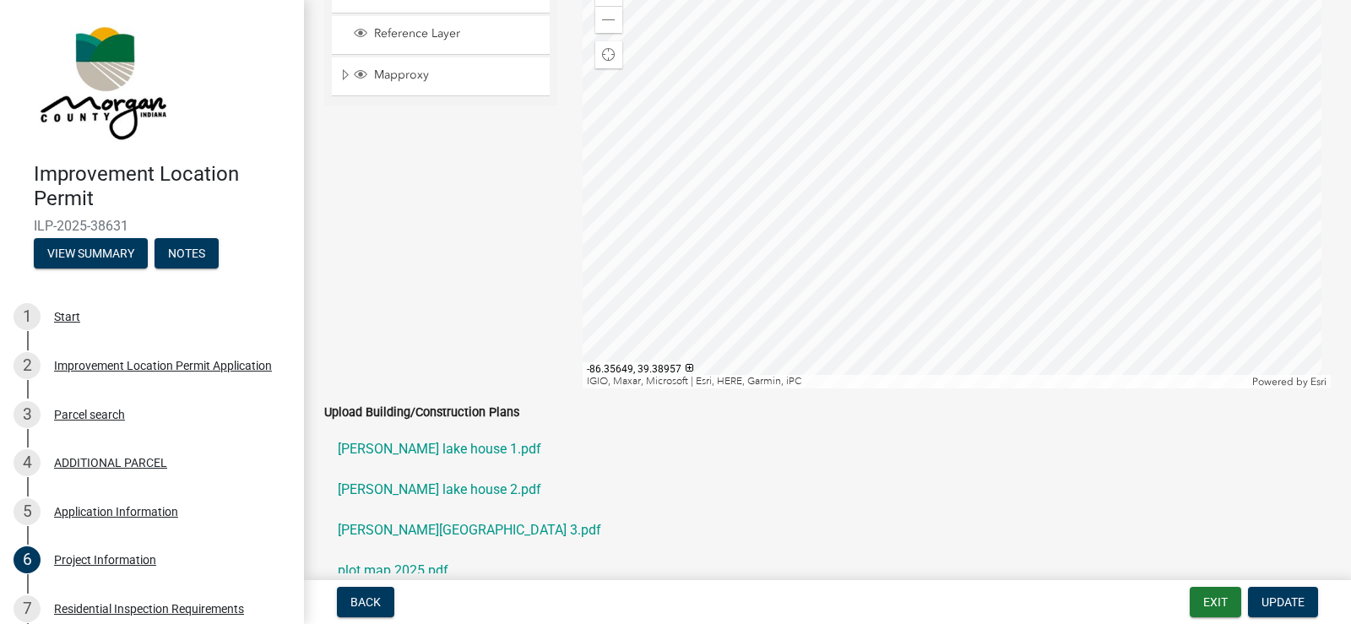
scroll to position [3377, 0]
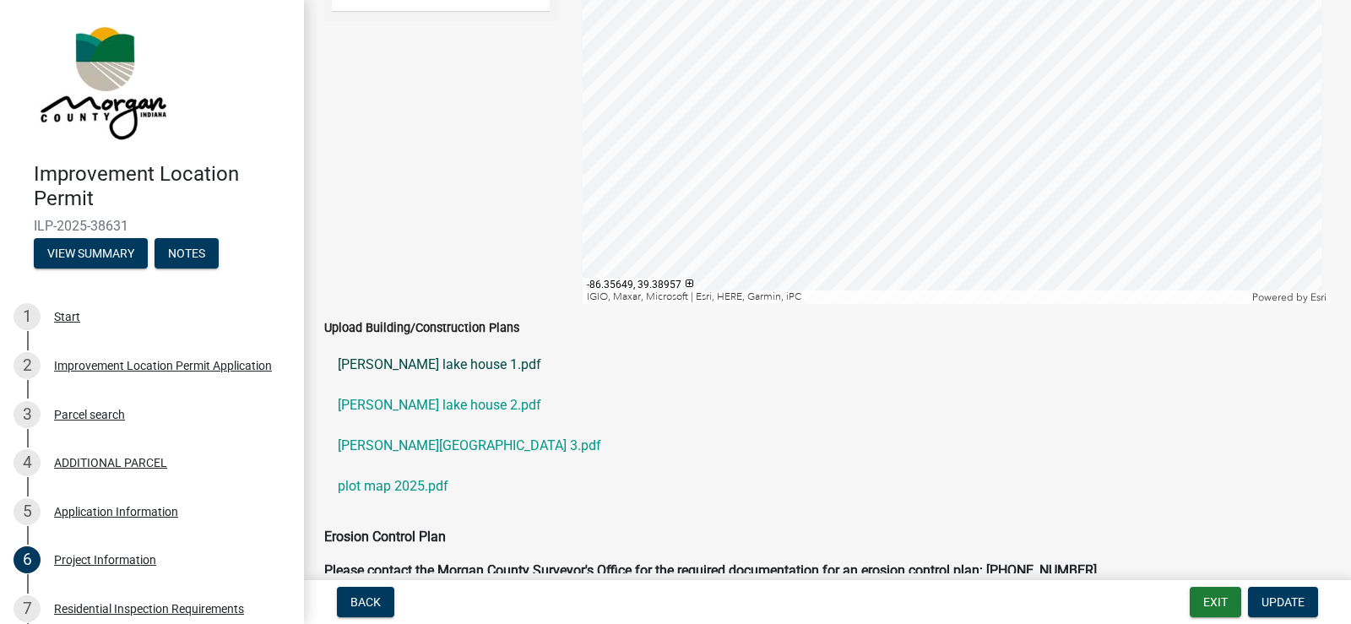
click at [428, 366] on link "[PERSON_NAME] lake house 1.pdf" at bounding box center [827, 364] width 1006 height 41
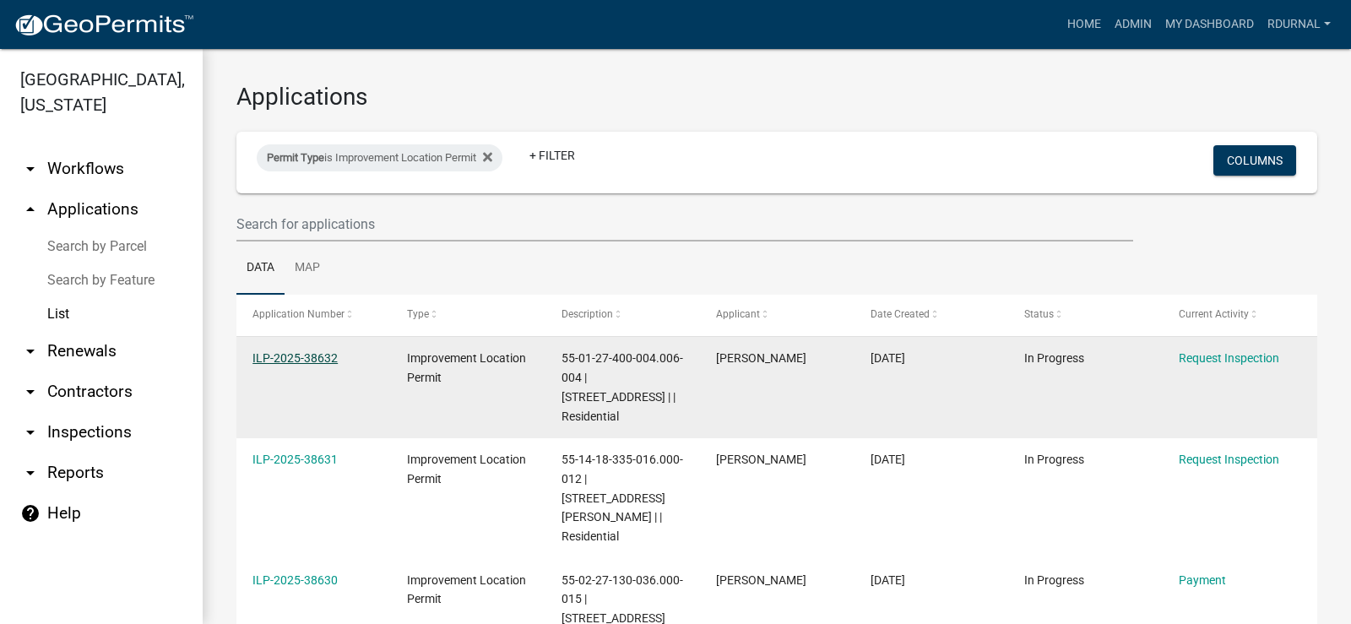
click at [295, 359] on link "ILP-2025-38632" at bounding box center [294, 358] width 85 height 14
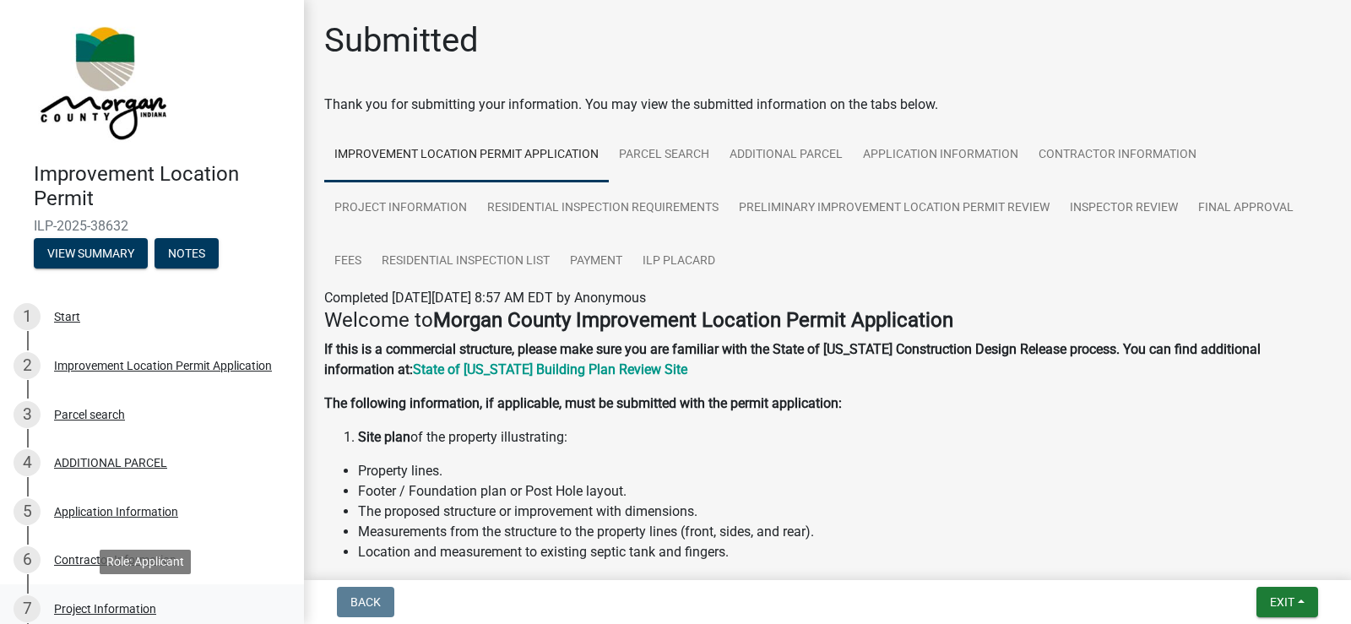
click at [116, 603] on div "Project Information" at bounding box center [105, 609] width 102 height 12
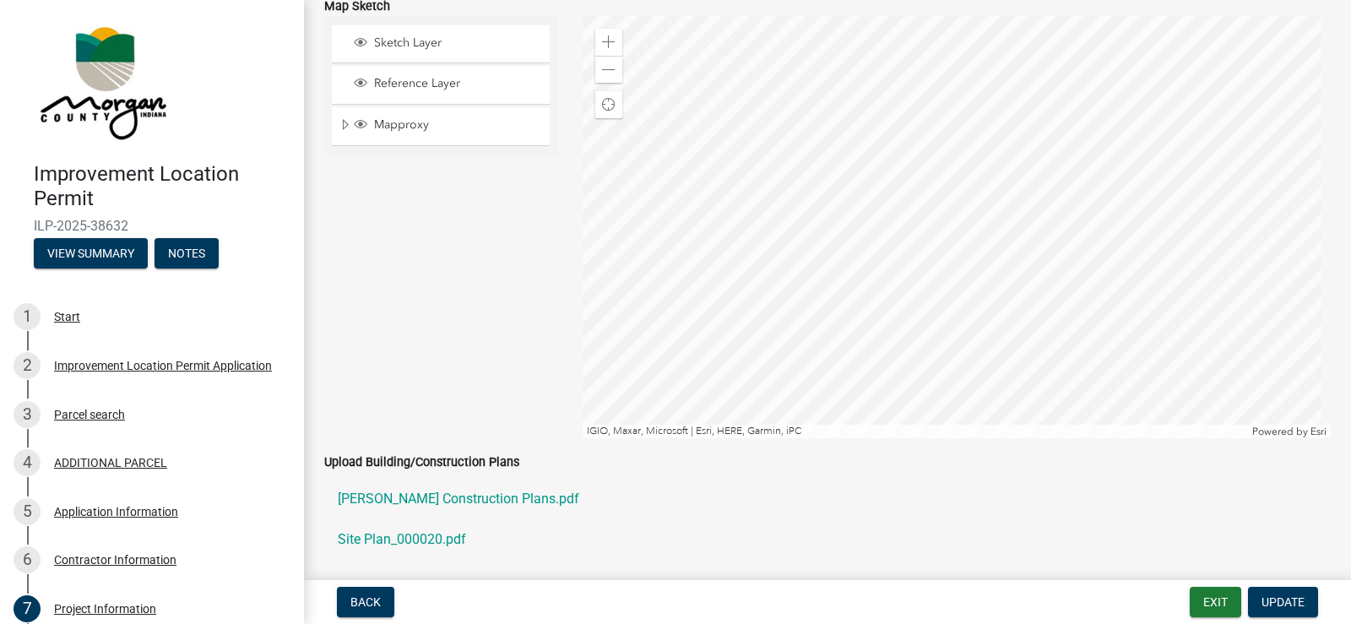
scroll to position [3968, 0]
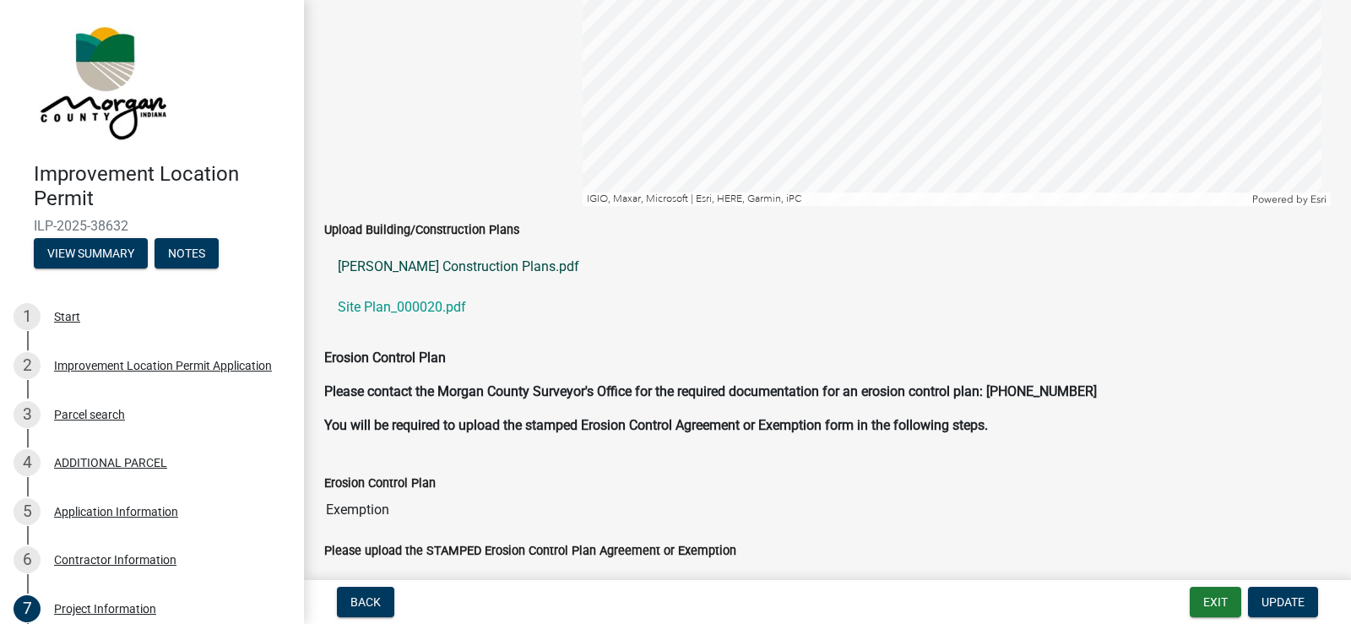
click at [421, 263] on link "[PERSON_NAME] Construction Plans.pdf" at bounding box center [827, 266] width 1006 height 41
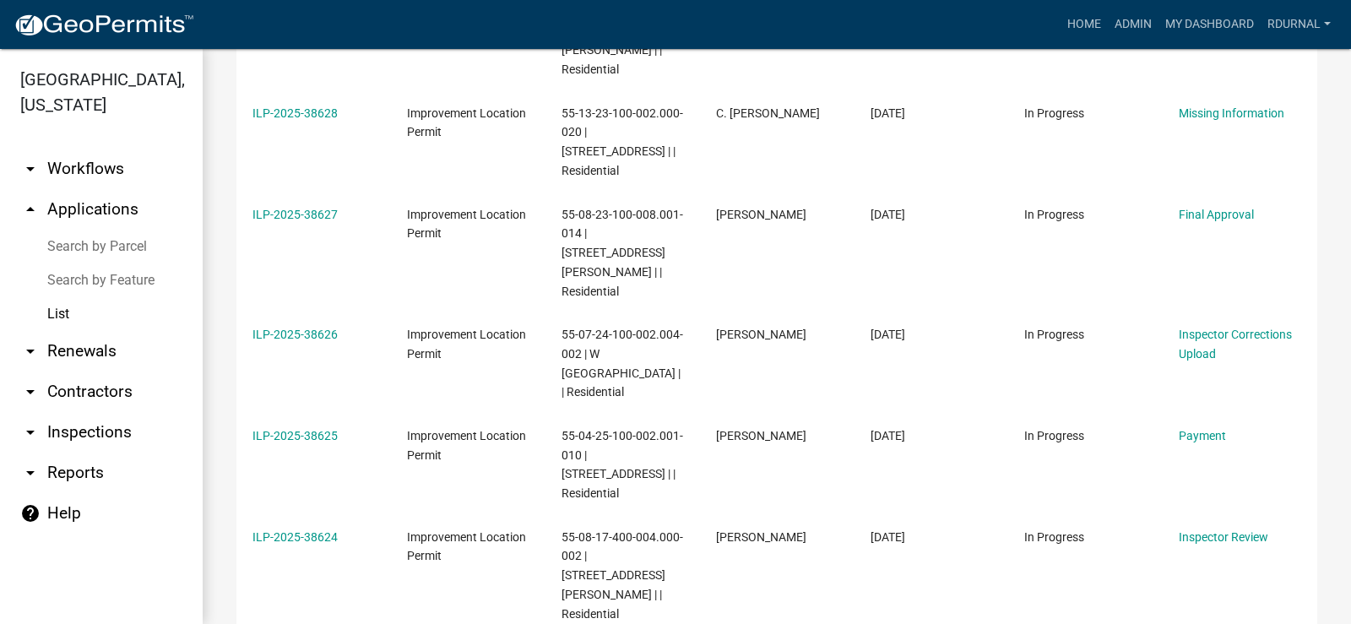
scroll to position [821, 0]
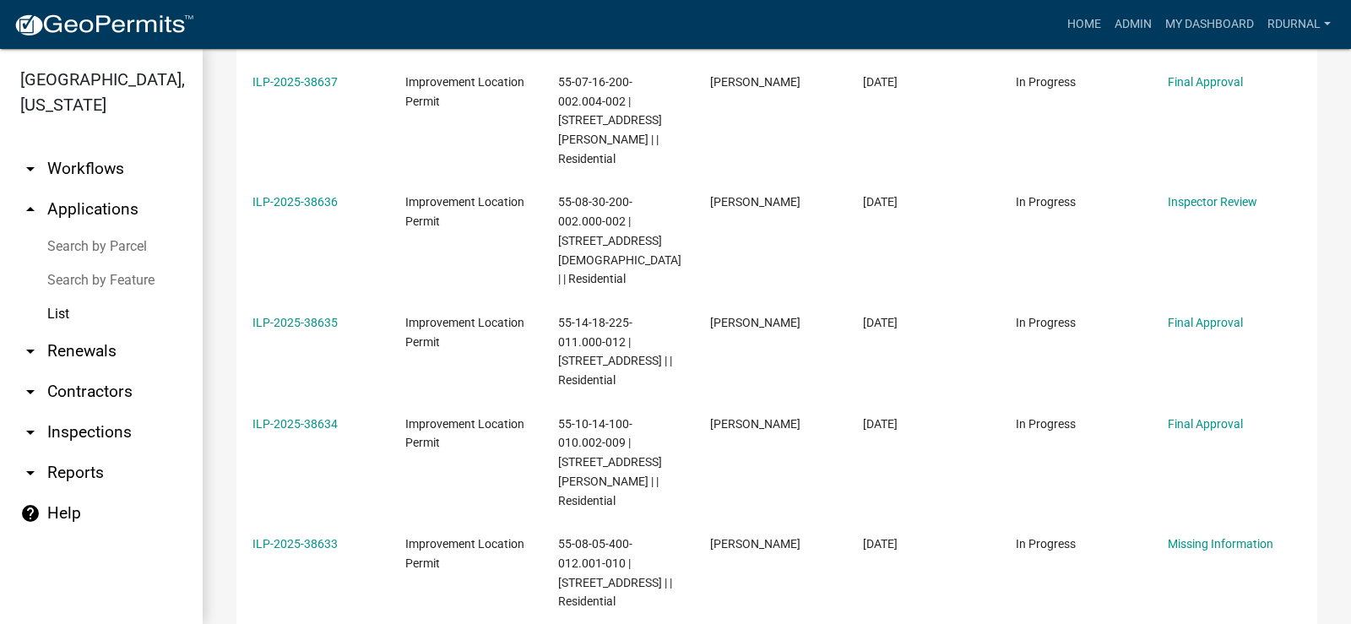
scroll to position [763, 0]
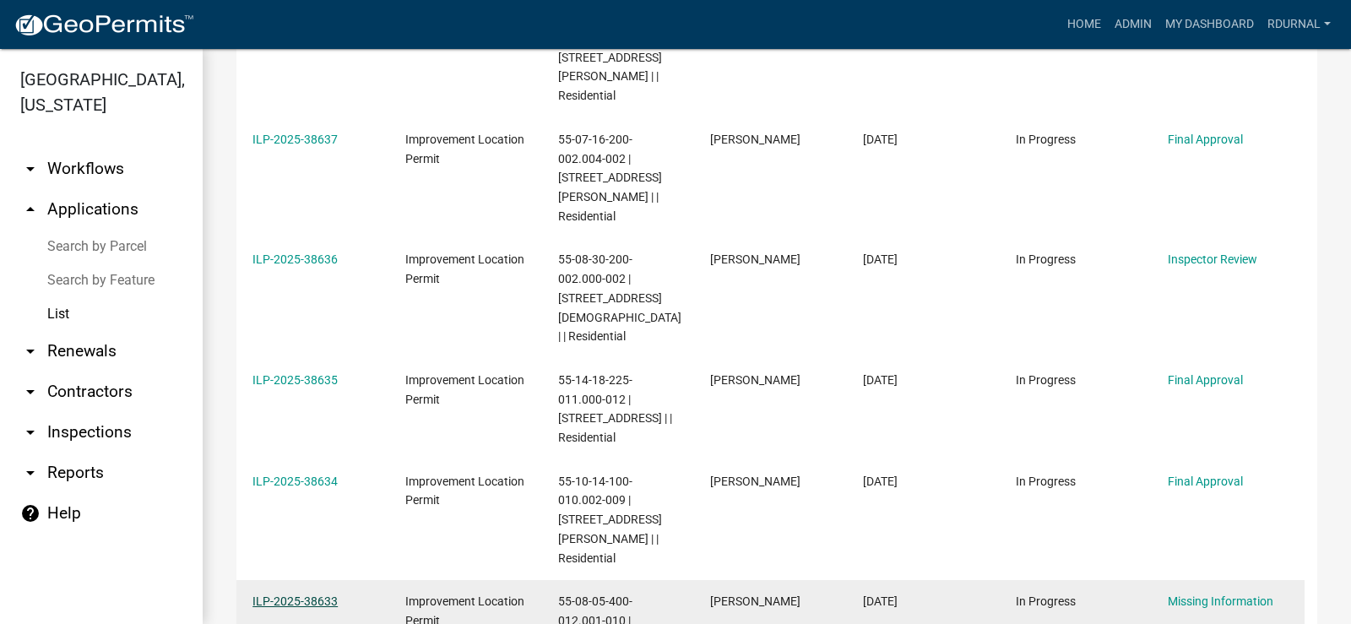
click at [295, 594] on link "ILP-2025-38633" at bounding box center [294, 601] width 85 height 14
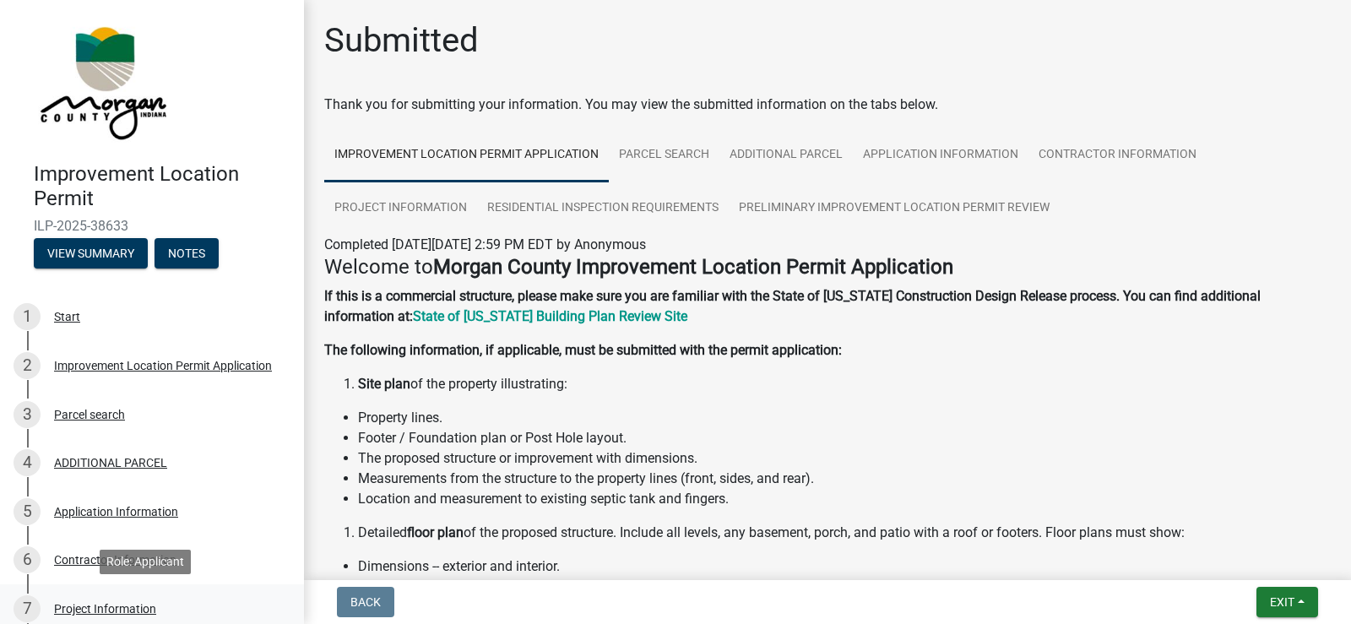
click at [129, 604] on div "Project Information" at bounding box center [105, 609] width 102 height 12
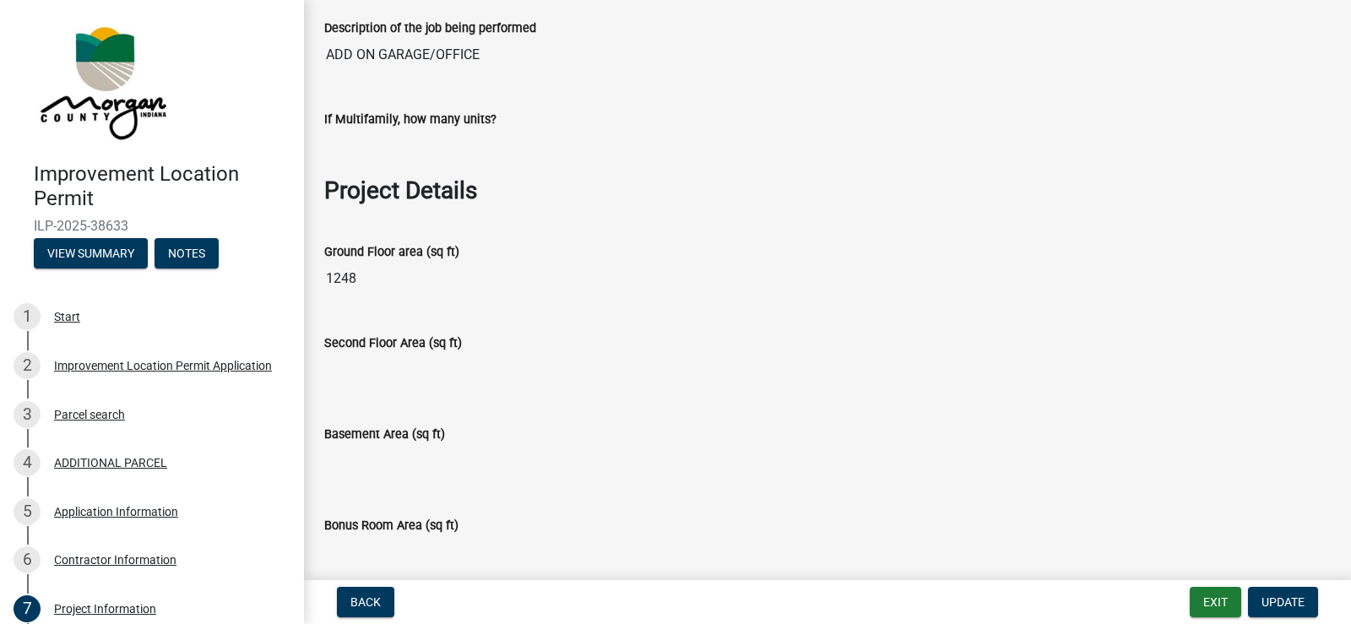
scroll to position [169, 0]
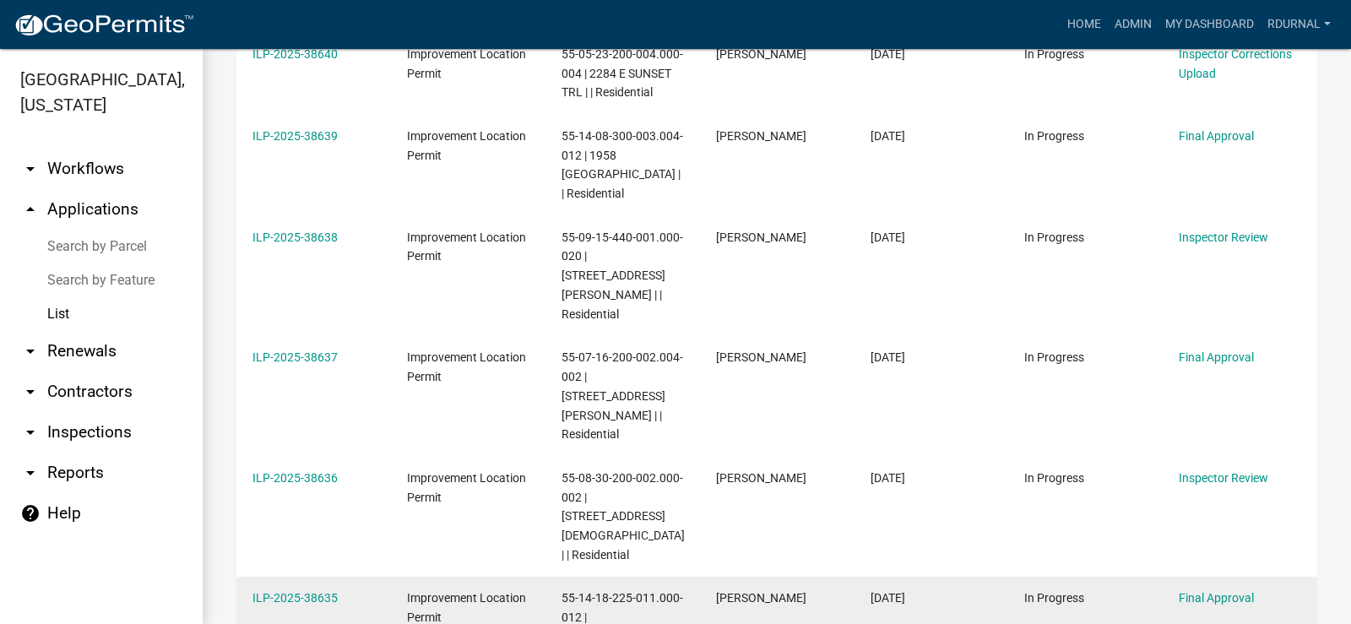
scroll to position [675, 0]
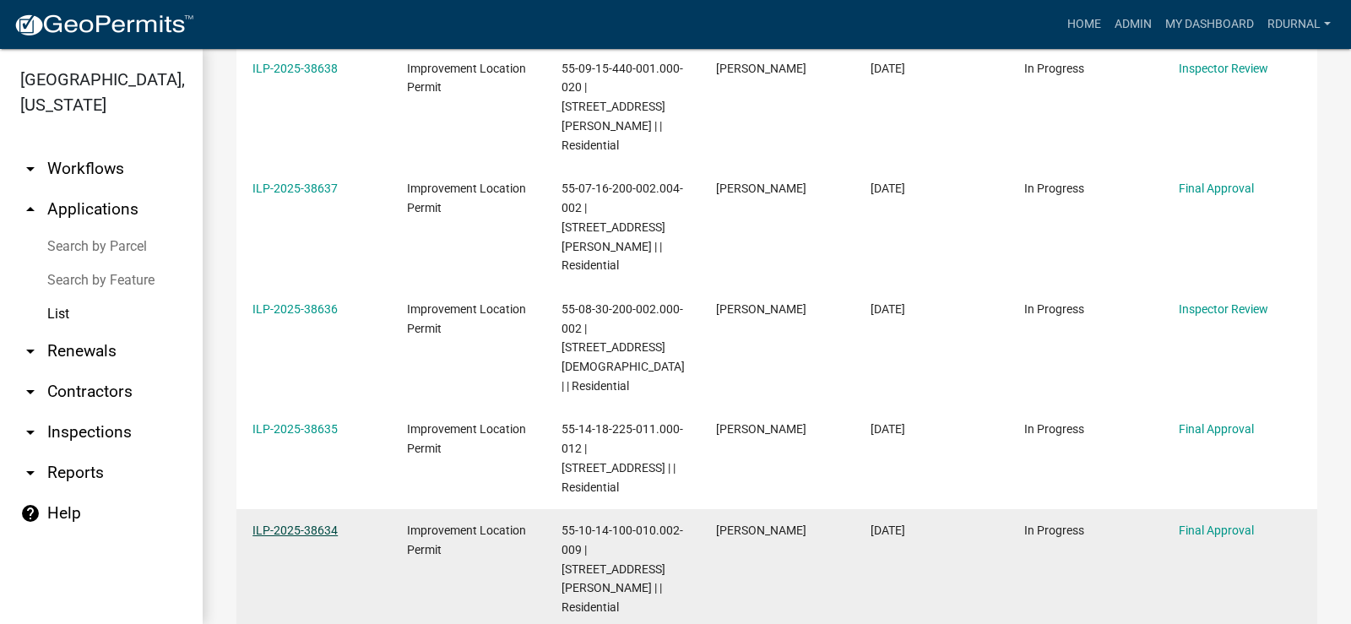
click at [306, 523] on link "ILP-2025-38634" at bounding box center [294, 530] width 85 height 14
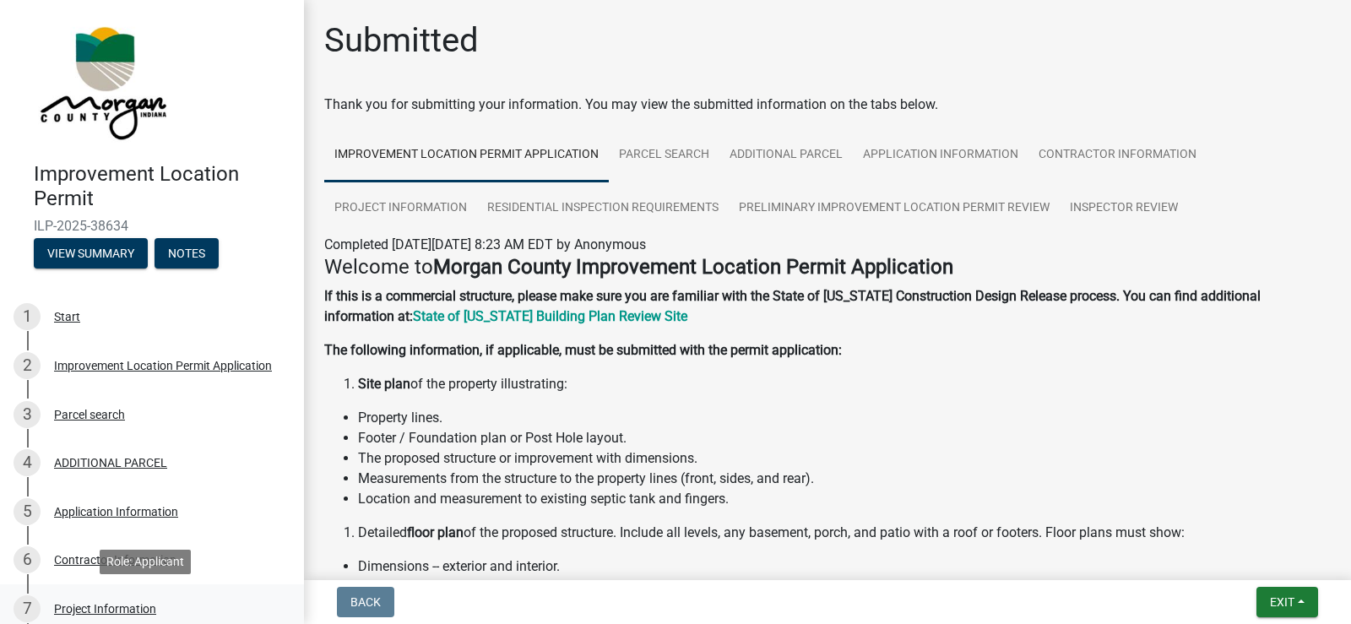
click at [81, 611] on div "Project Information" at bounding box center [105, 609] width 102 height 12
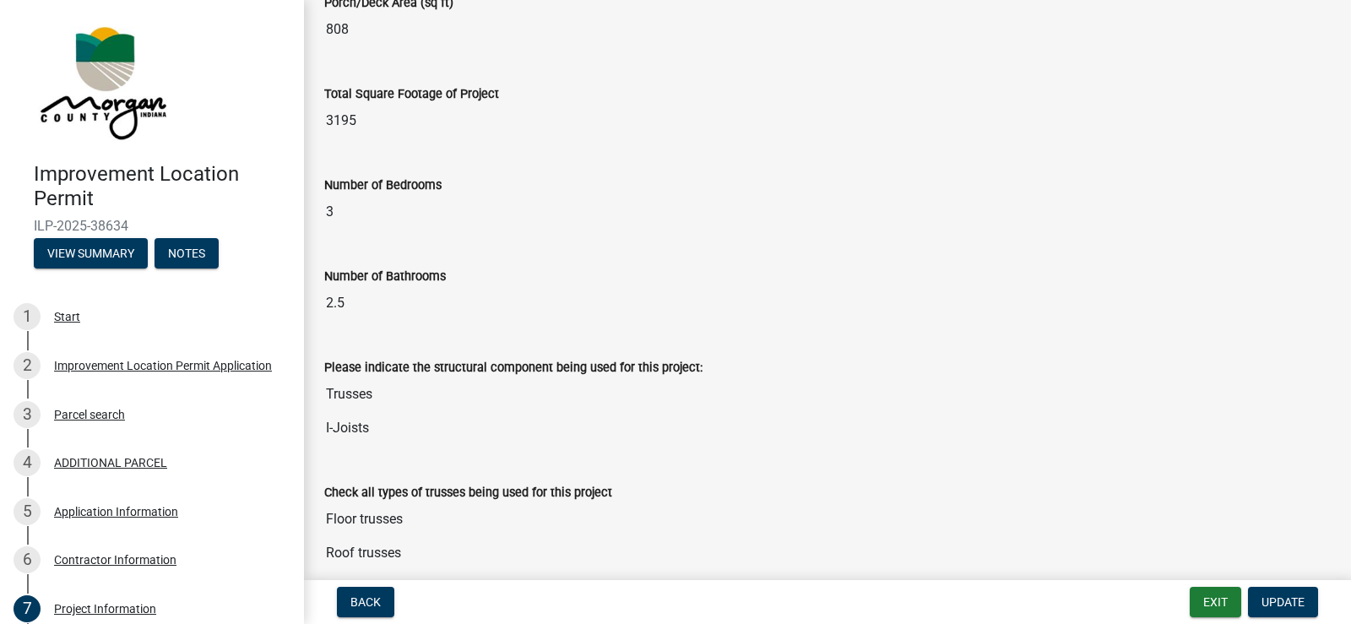
scroll to position [1097, 0]
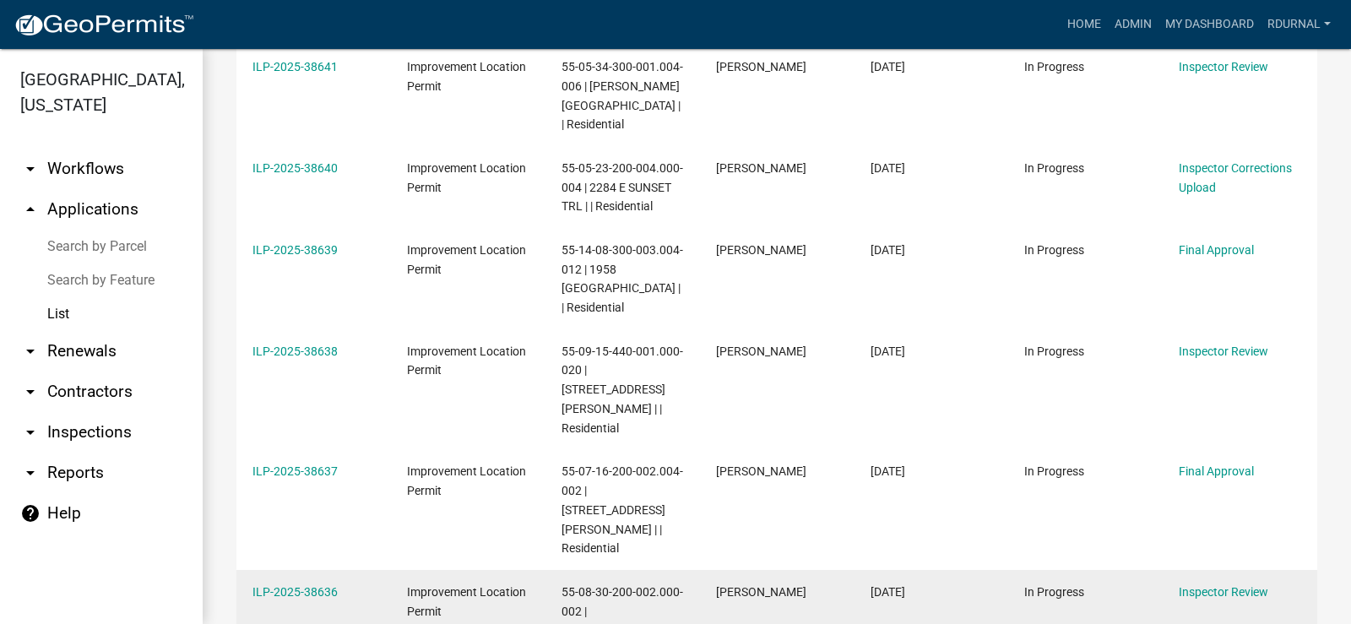
scroll to position [422, 0]
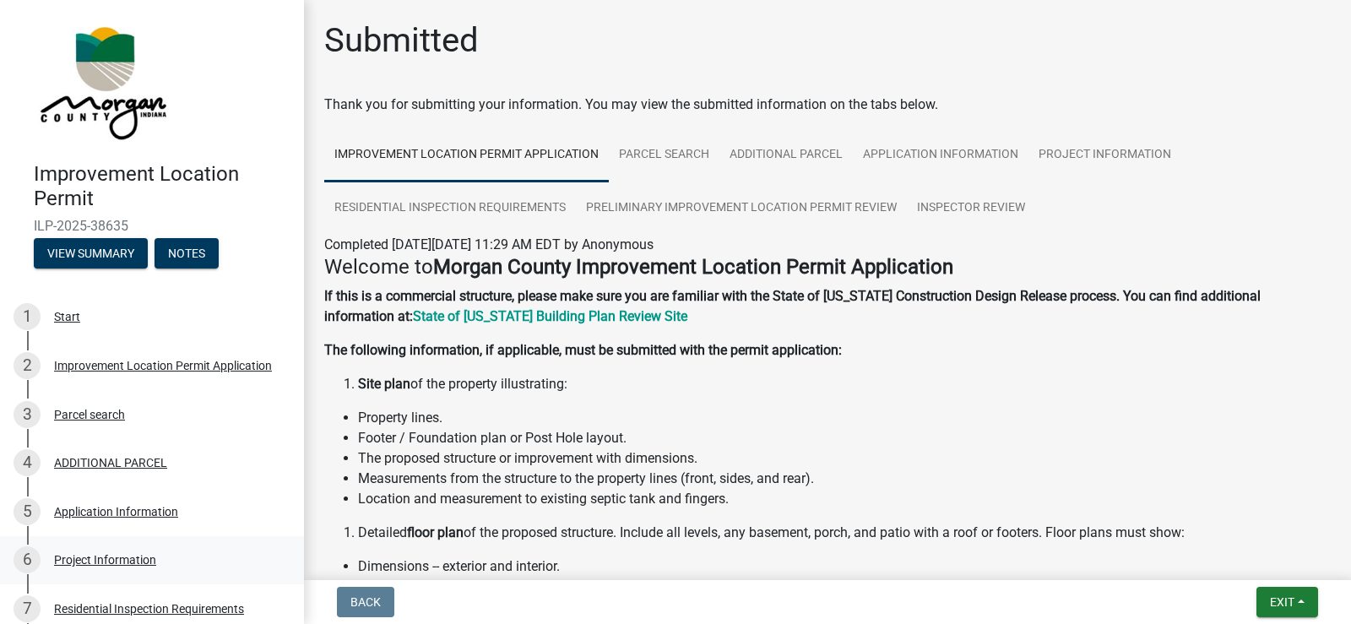
click at [93, 557] on div "Project Information" at bounding box center [105, 560] width 102 height 12
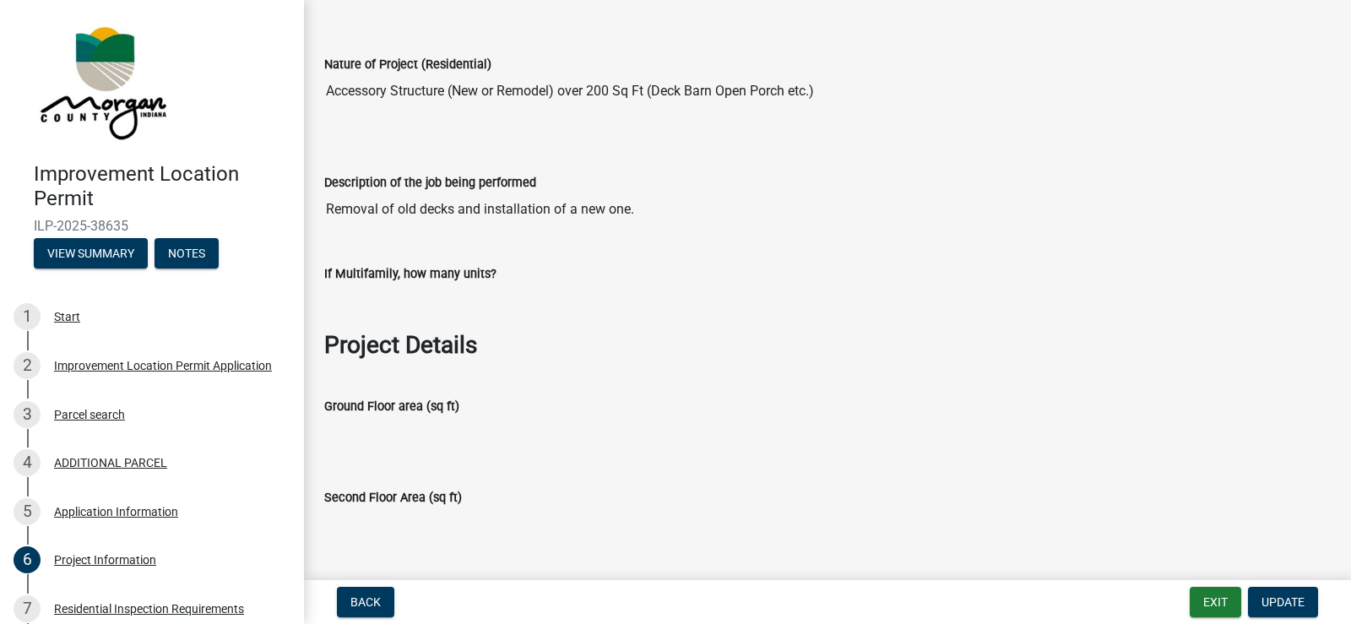
scroll to position [675, 0]
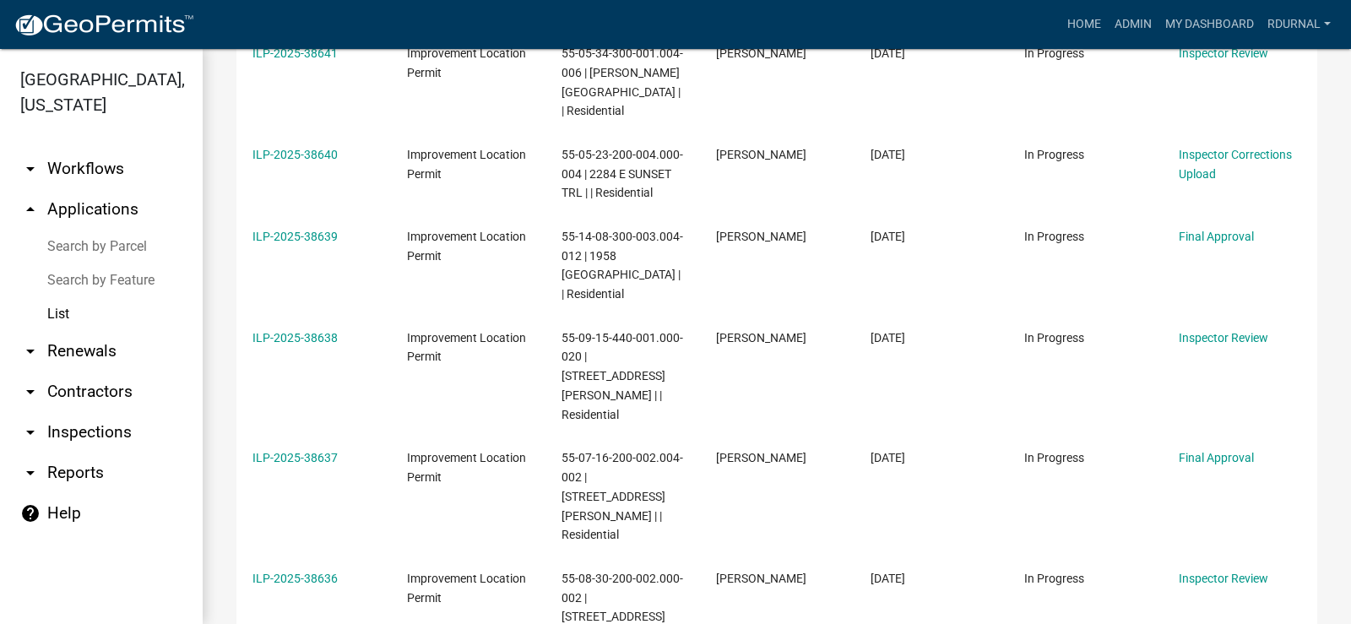
scroll to position [422, 0]
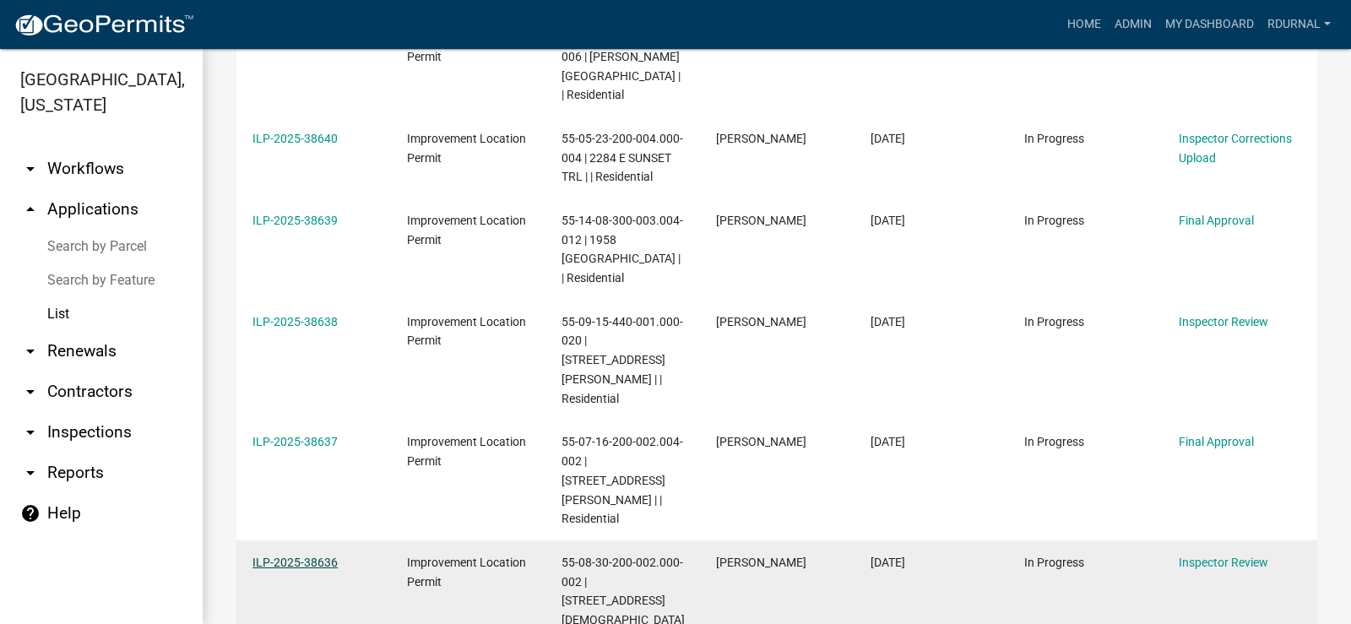
click at [306, 555] on link "ILP-2025-38636" at bounding box center [294, 562] width 85 height 14
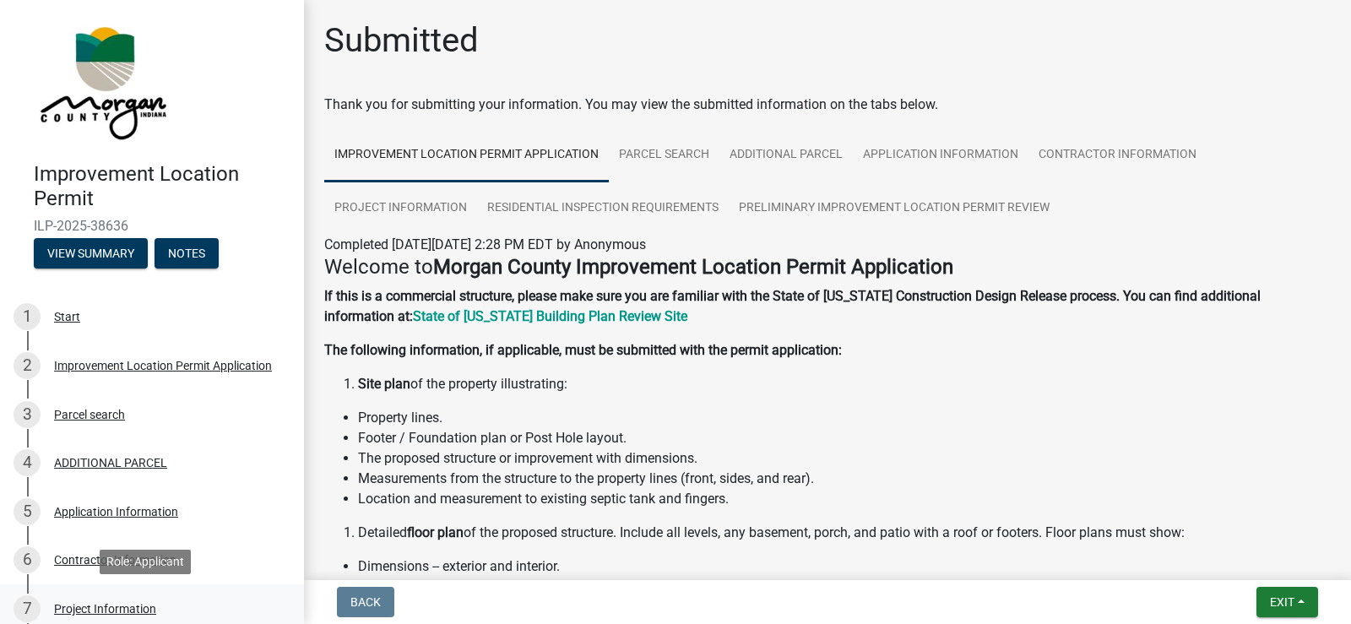
click at [115, 610] on div "Project Information" at bounding box center [105, 609] width 102 height 12
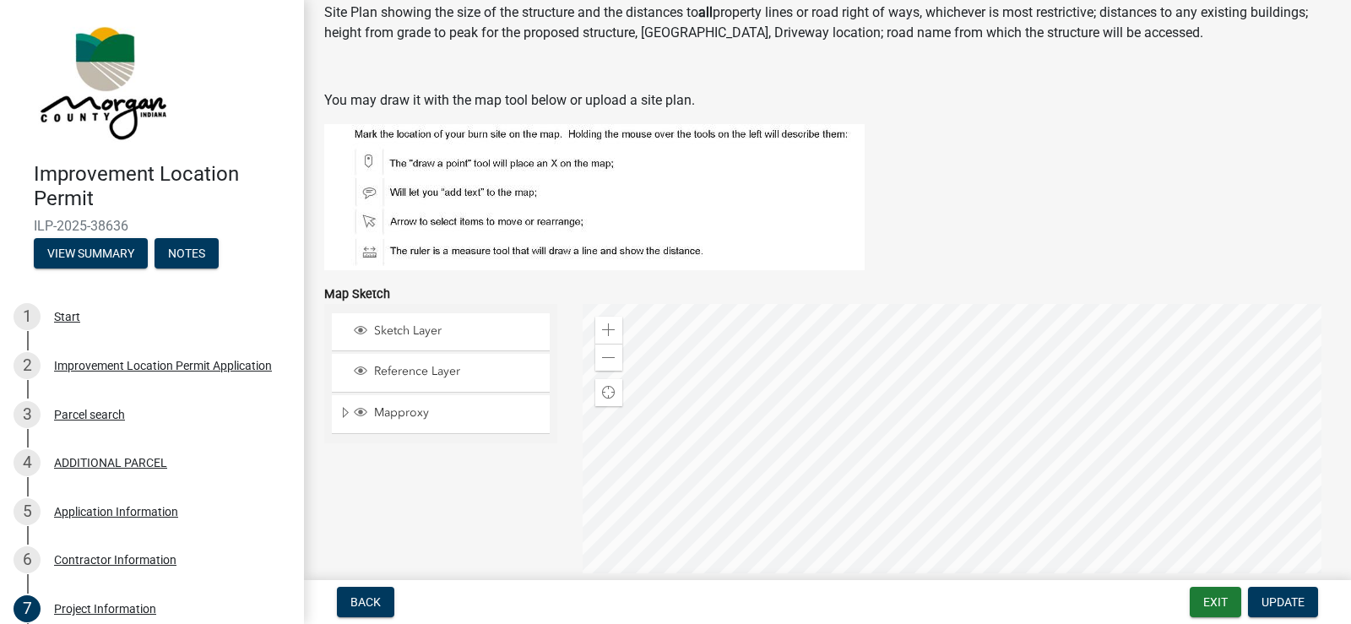
scroll to position [2870, 0]
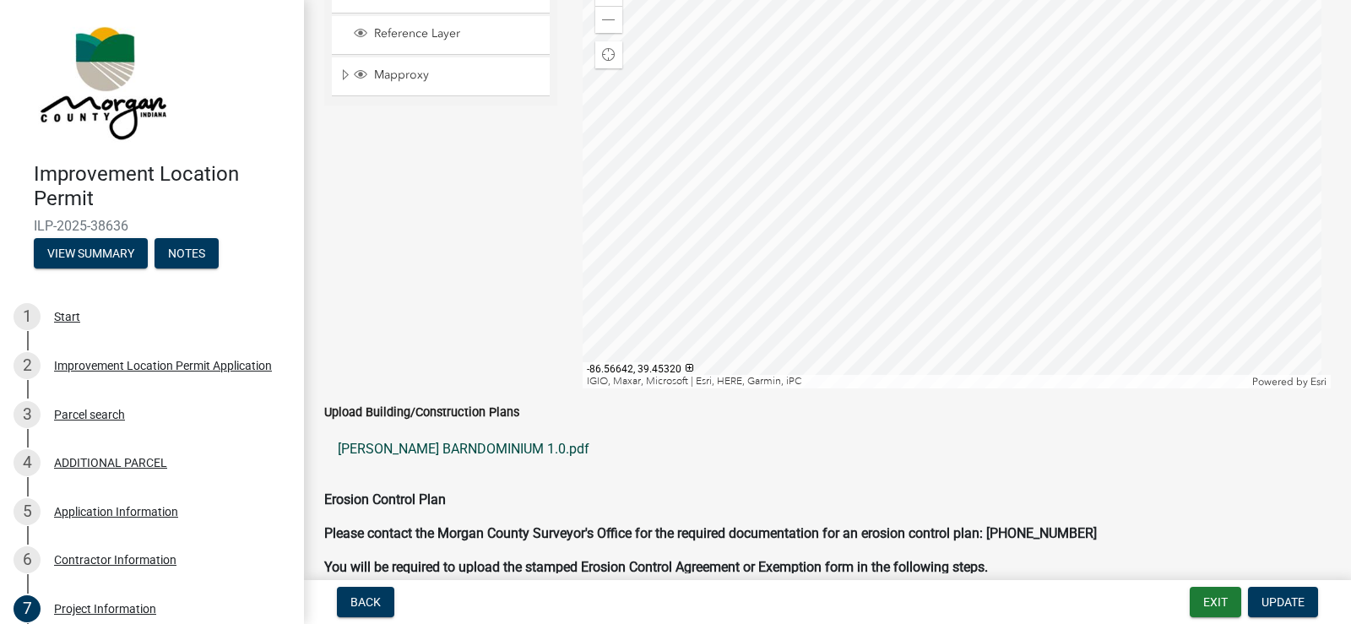
click at [496, 444] on link "[PERSON_NAME] BARNDOMINIUM 1.0.pdf" at bounding box center [827, 449] width 1006 height 41
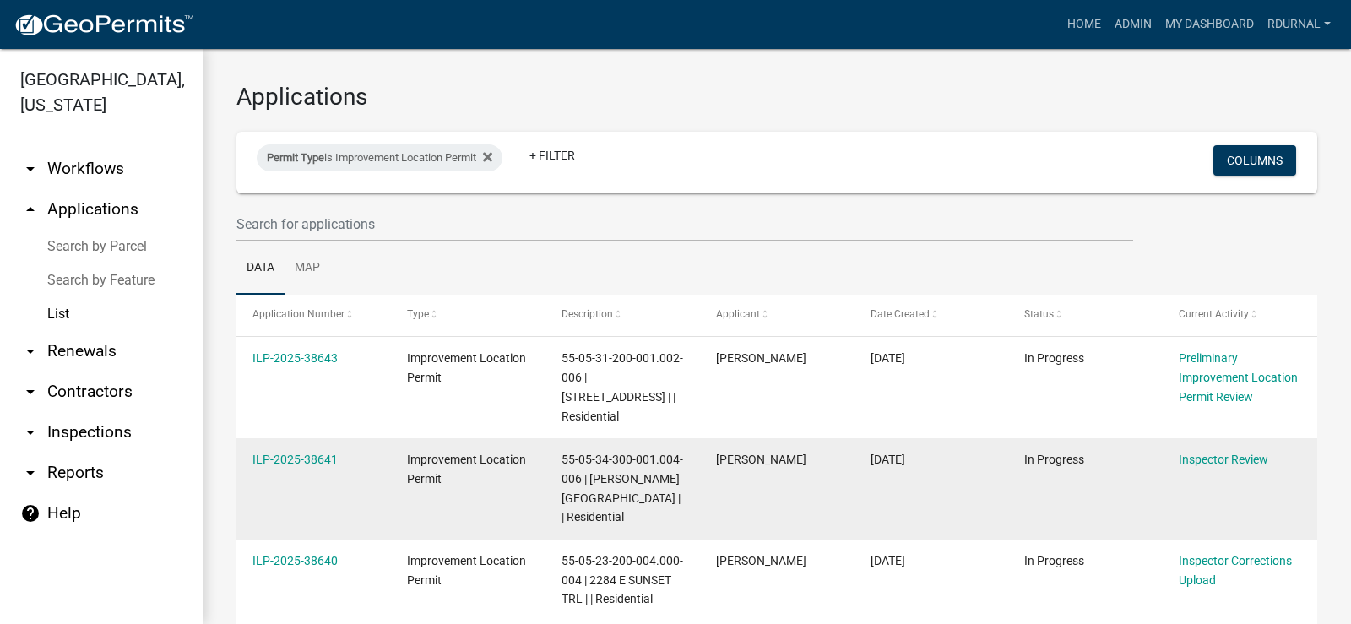
scroll to position [253, 0]
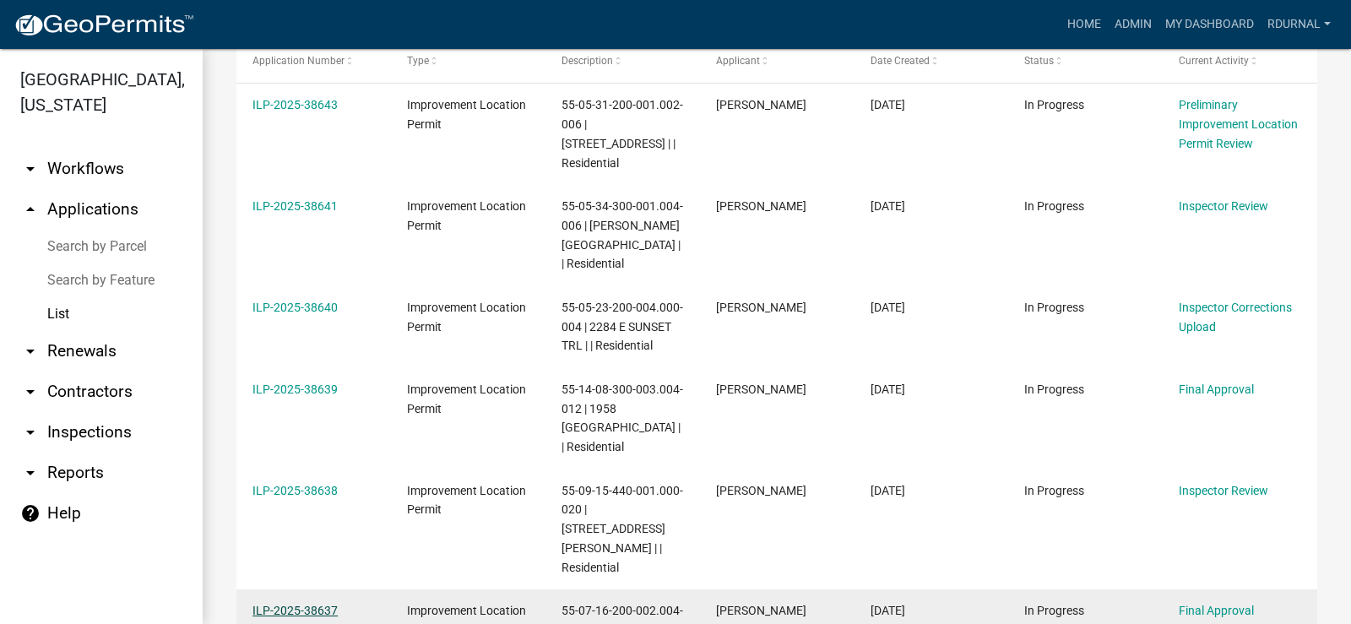
click at [301, 604] on link "ILP-2025-38637" at bounding box center [294, 611] width 85 height 14
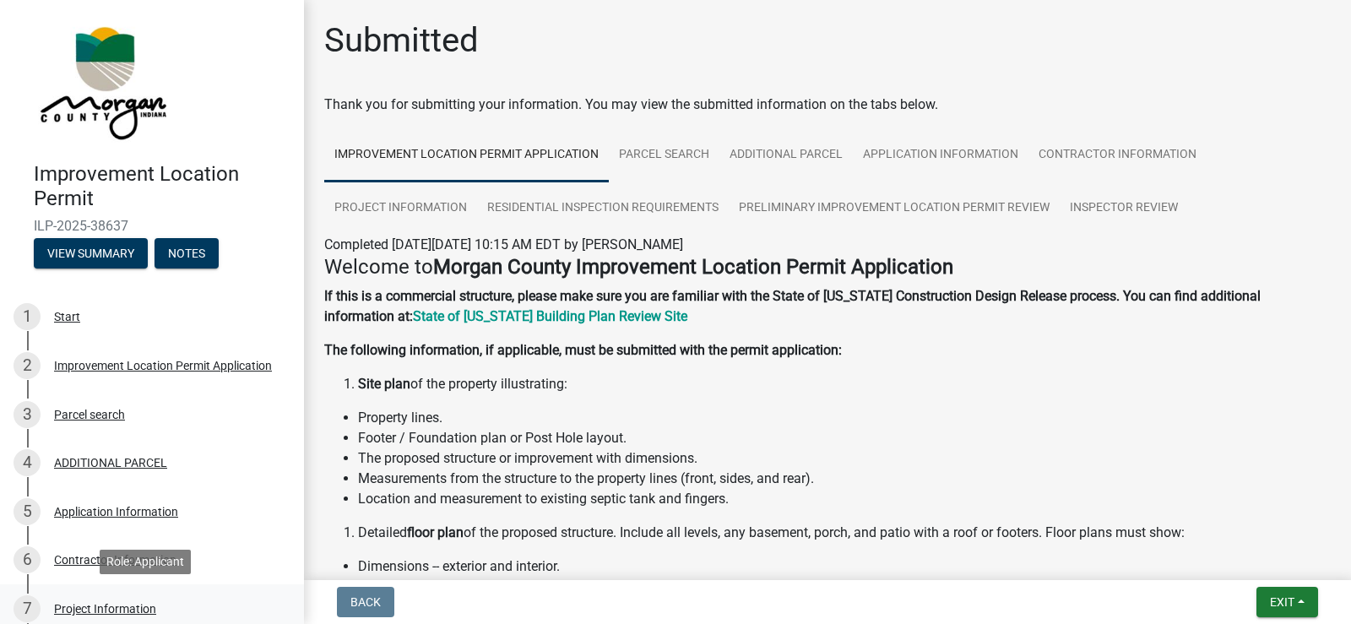
click at [118, 604] on div "Project Information" at bounding box center [105, 609] width 102 height 12
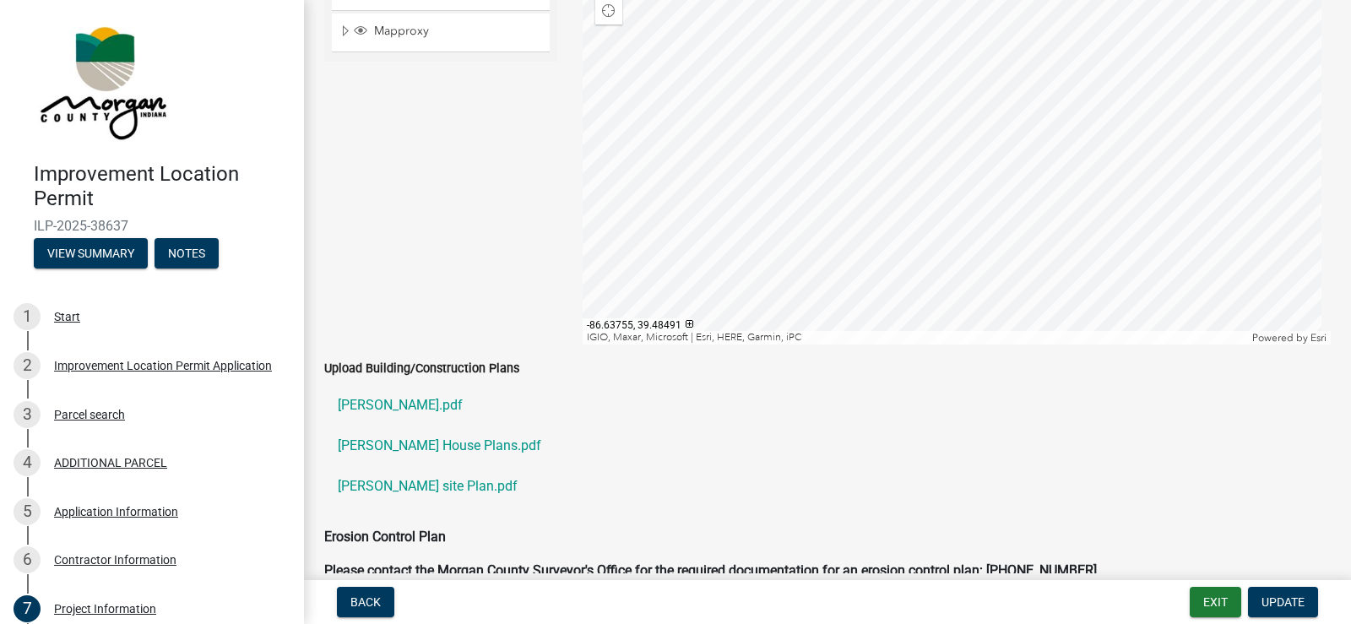
scroll to position [3630, 0]
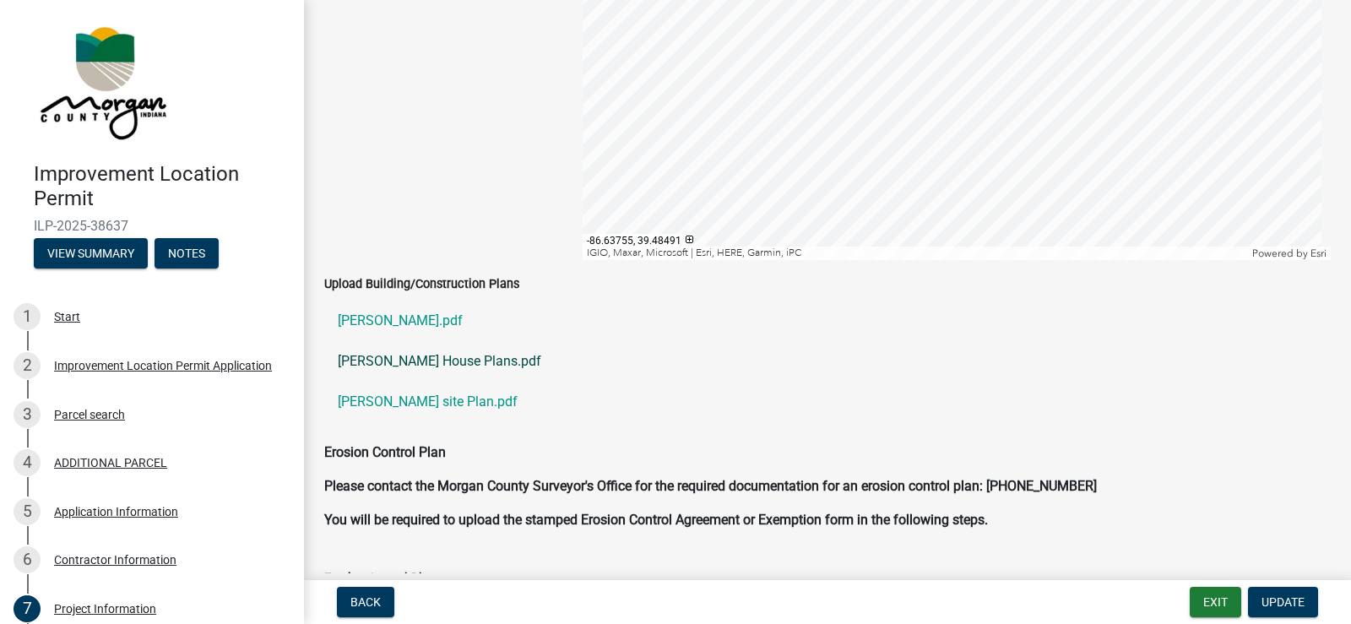
click at [416, 358] on link "[PERSON_NAME] House Plans.pdf" at bounding box center [827, 361] width 1006 height 41
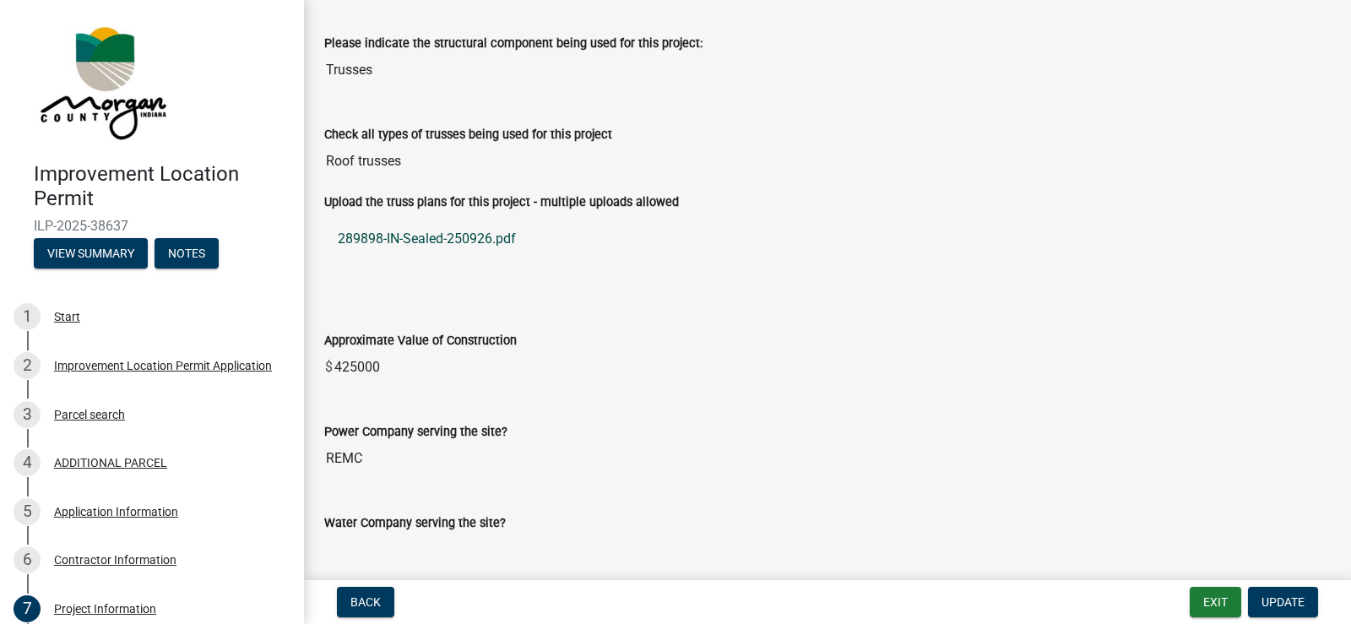
scroll to position [1604, 0]
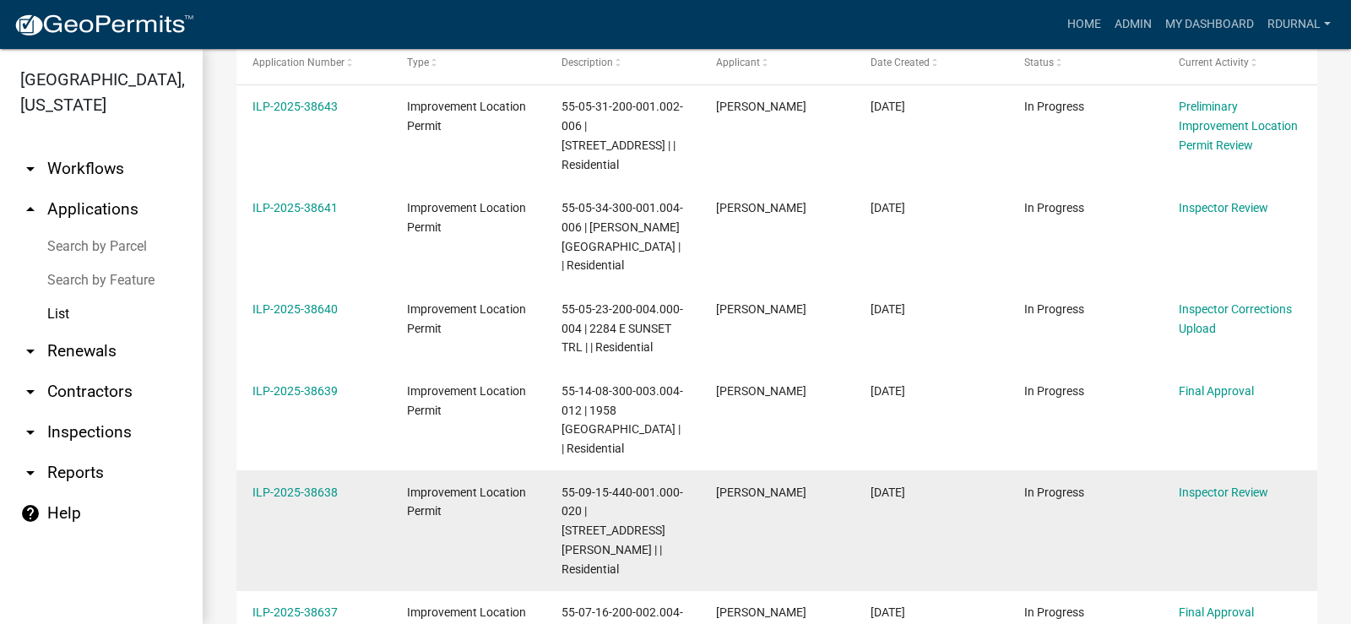
scroll to position [253, 0]
click at [325, 484] on link "ILP-2025-38638" at bounding box center [294, 491] width 85 height 14
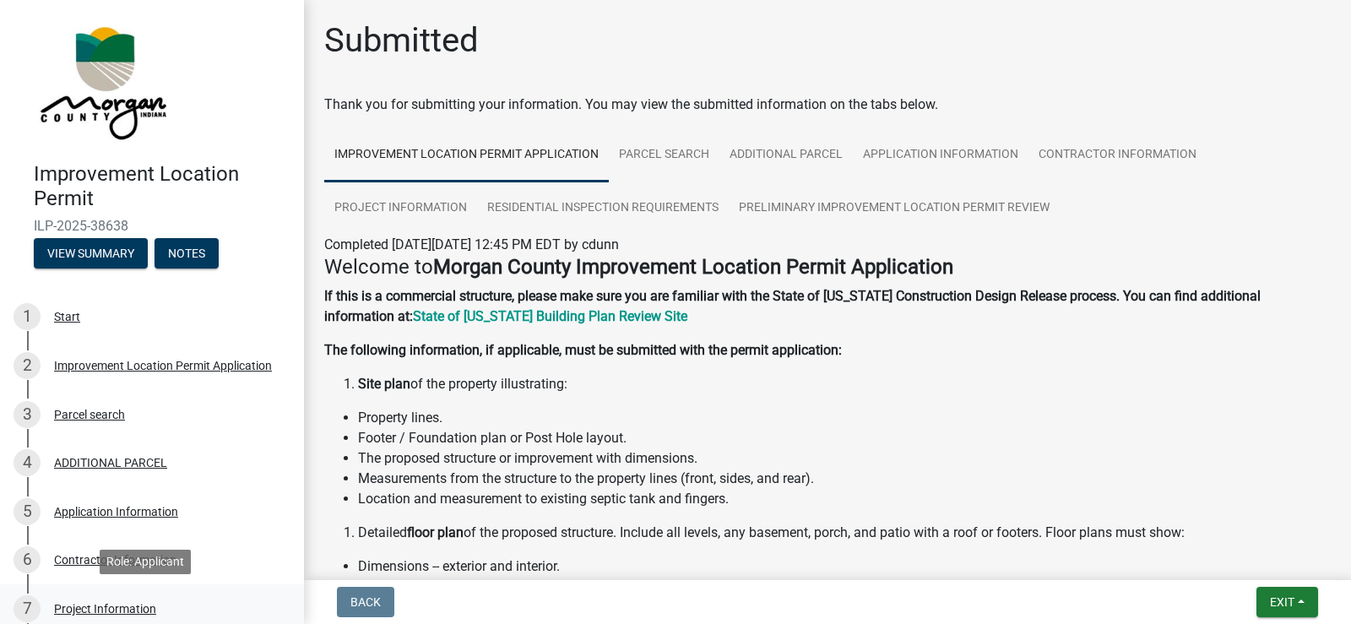
click at [127, 610] on div "Project Information" at bounding box center [105, 609] width 102 height 12
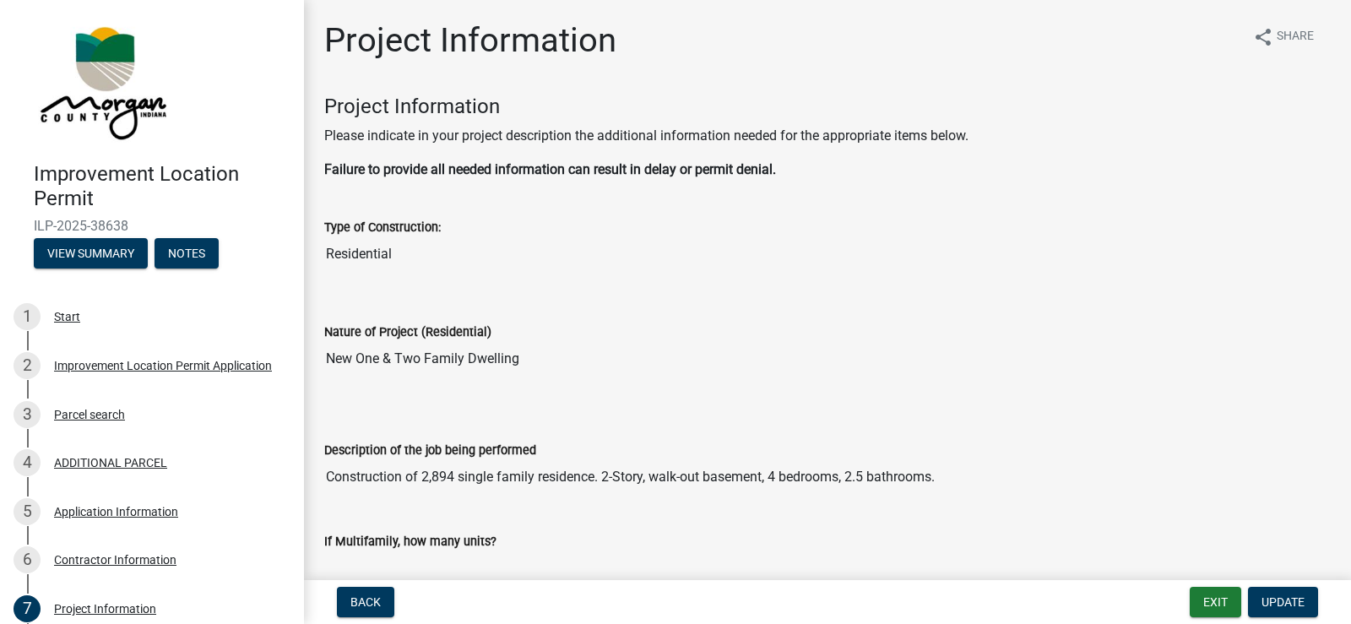
click at [609, 347] on input "New One & Two Family Dwelling" at bounding box center [827, 359] width 1006 height 34
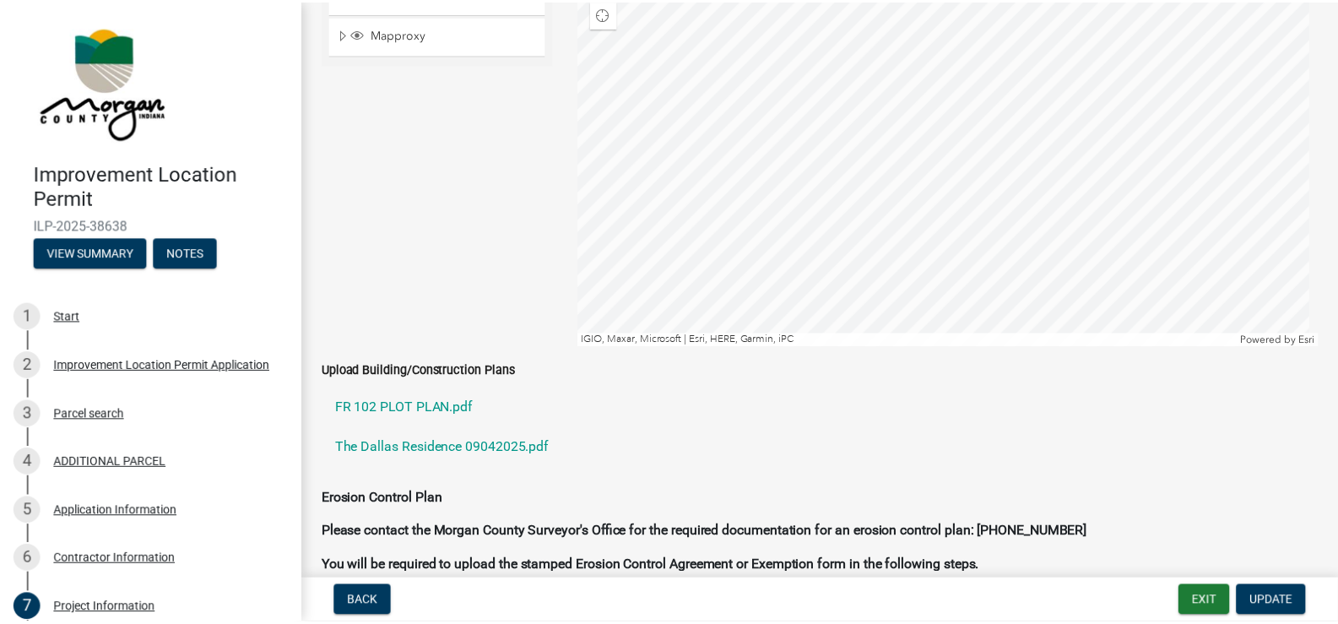
scroll to position [3799, 0]
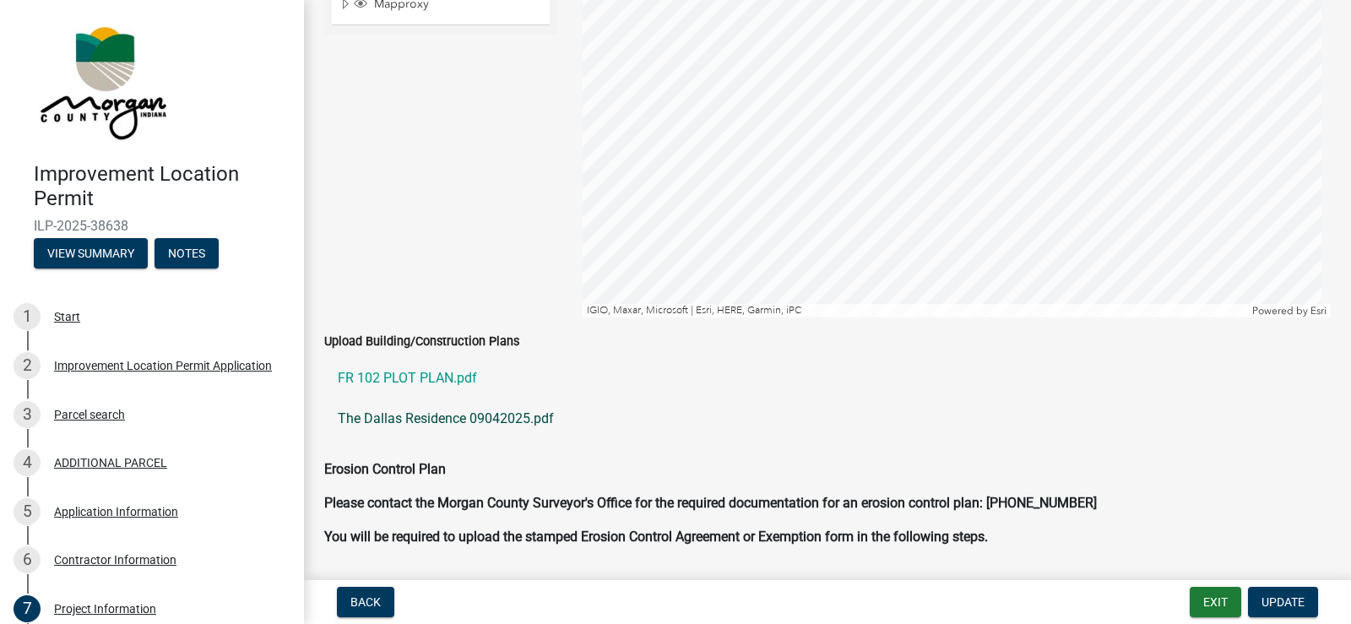
click at [446, 420] on link "The Dallas Residence 09042025.pdf" at bounding box center [827, 418] width 1006 height 41
